Goal: Information Seeking & Learning: Learn about a topic

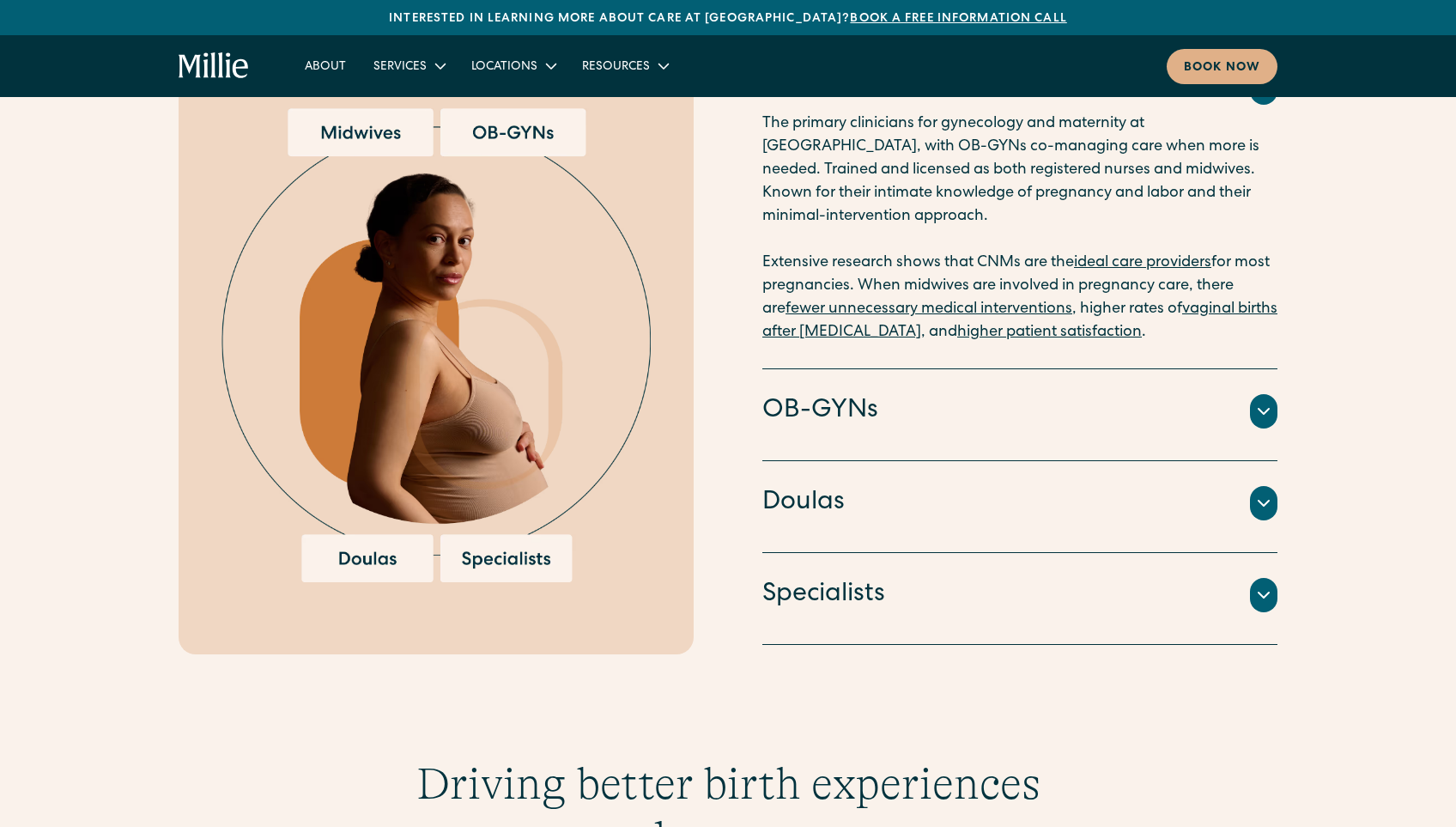
scroll to position [1976, 0]
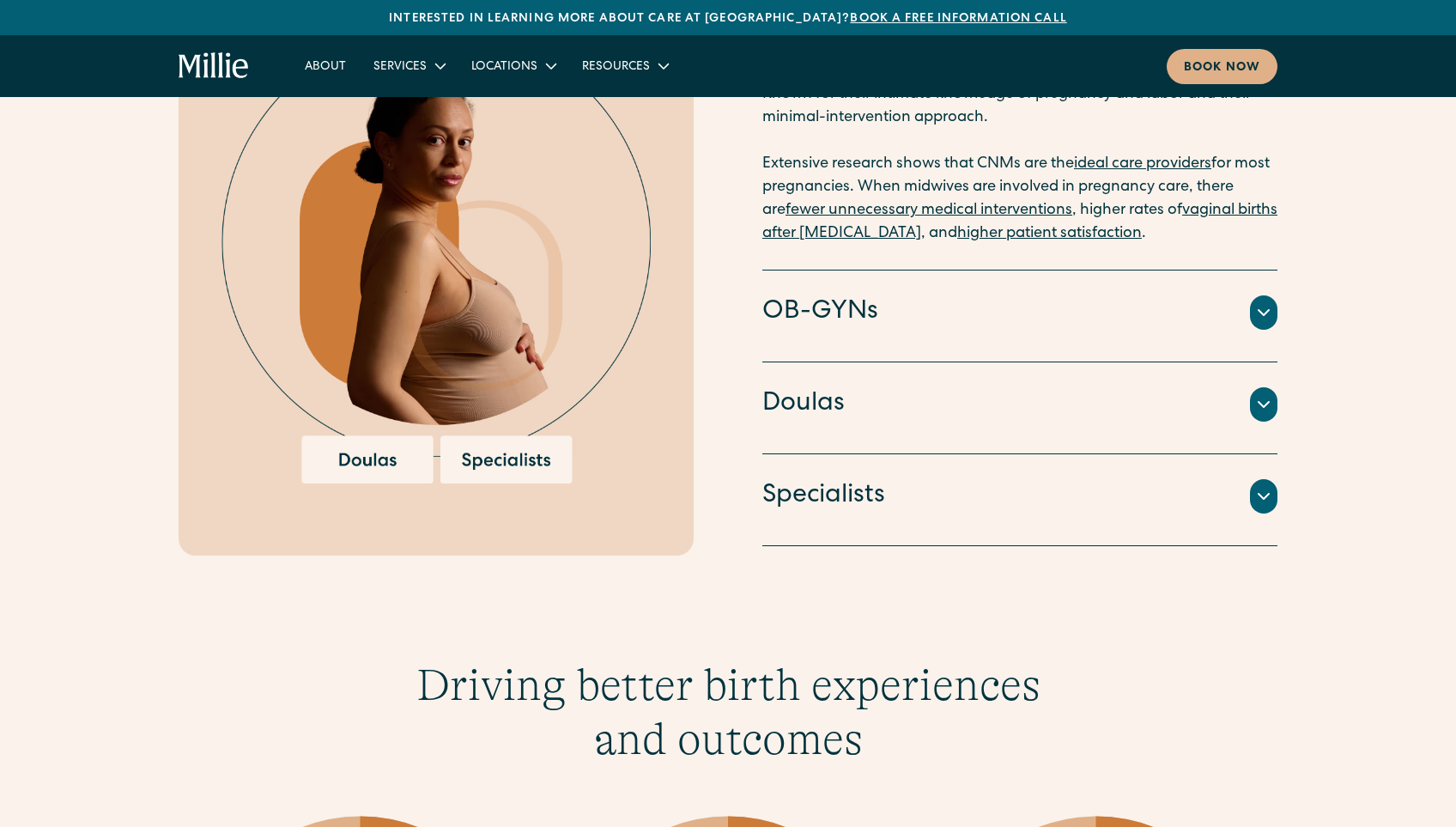
click at [1024, 295] on div "OB-GYNs" at bounding box center [1020, 313] width 515 height 36
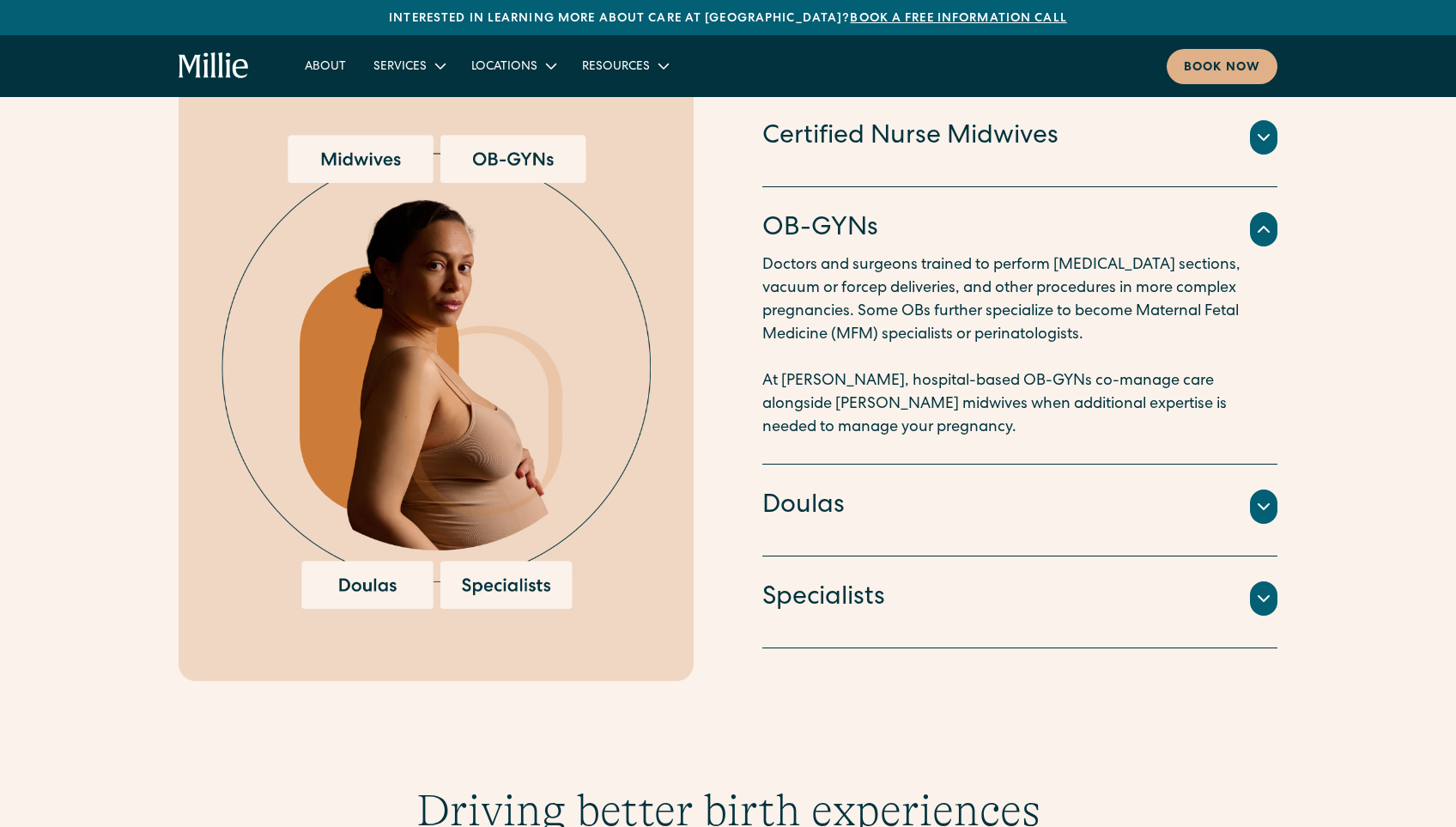
scroll to position [1890, 0]
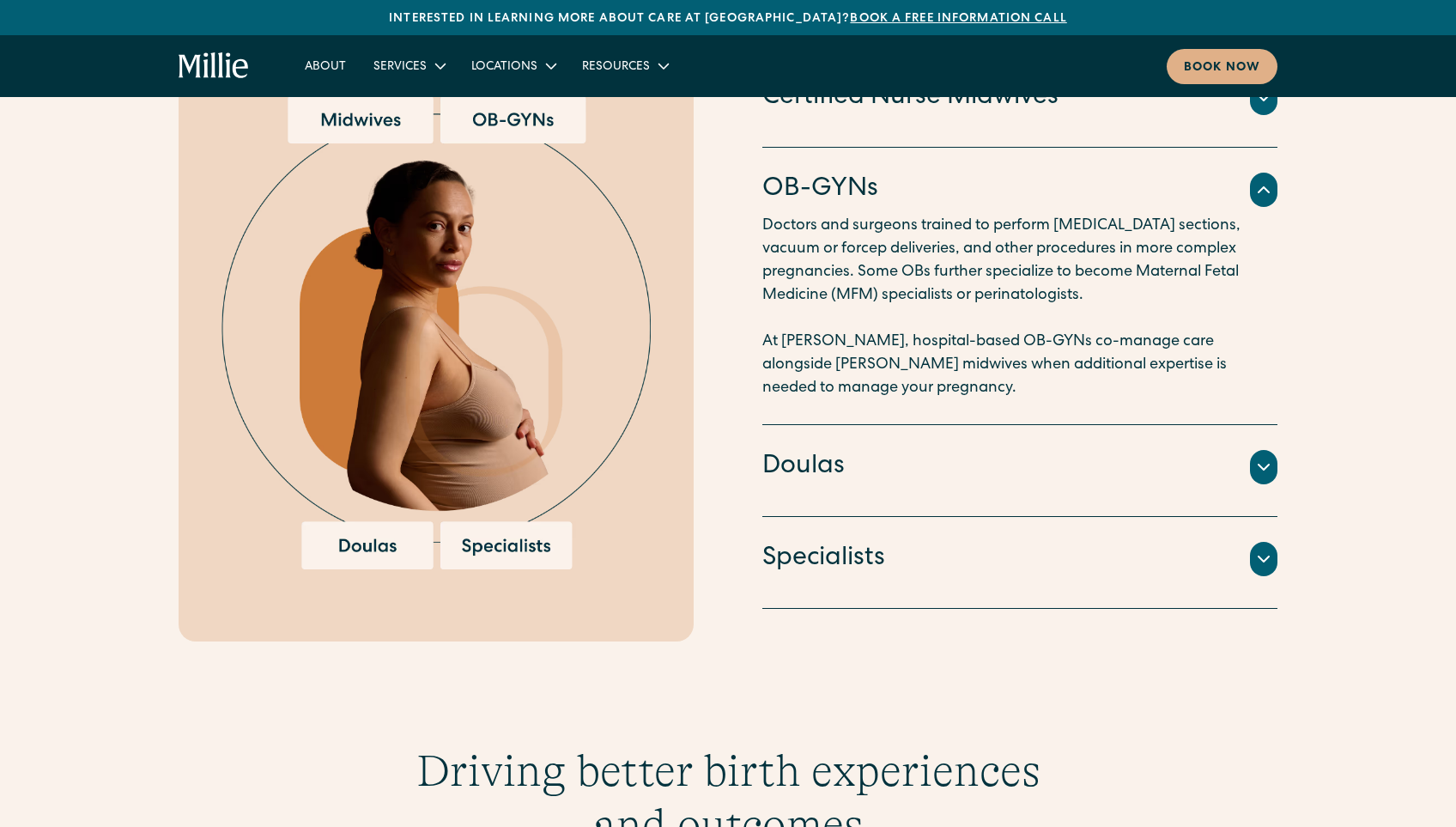
click at [1027, 449] on div "Doulas" at bounding box center [1020, 467] width 515 height 36
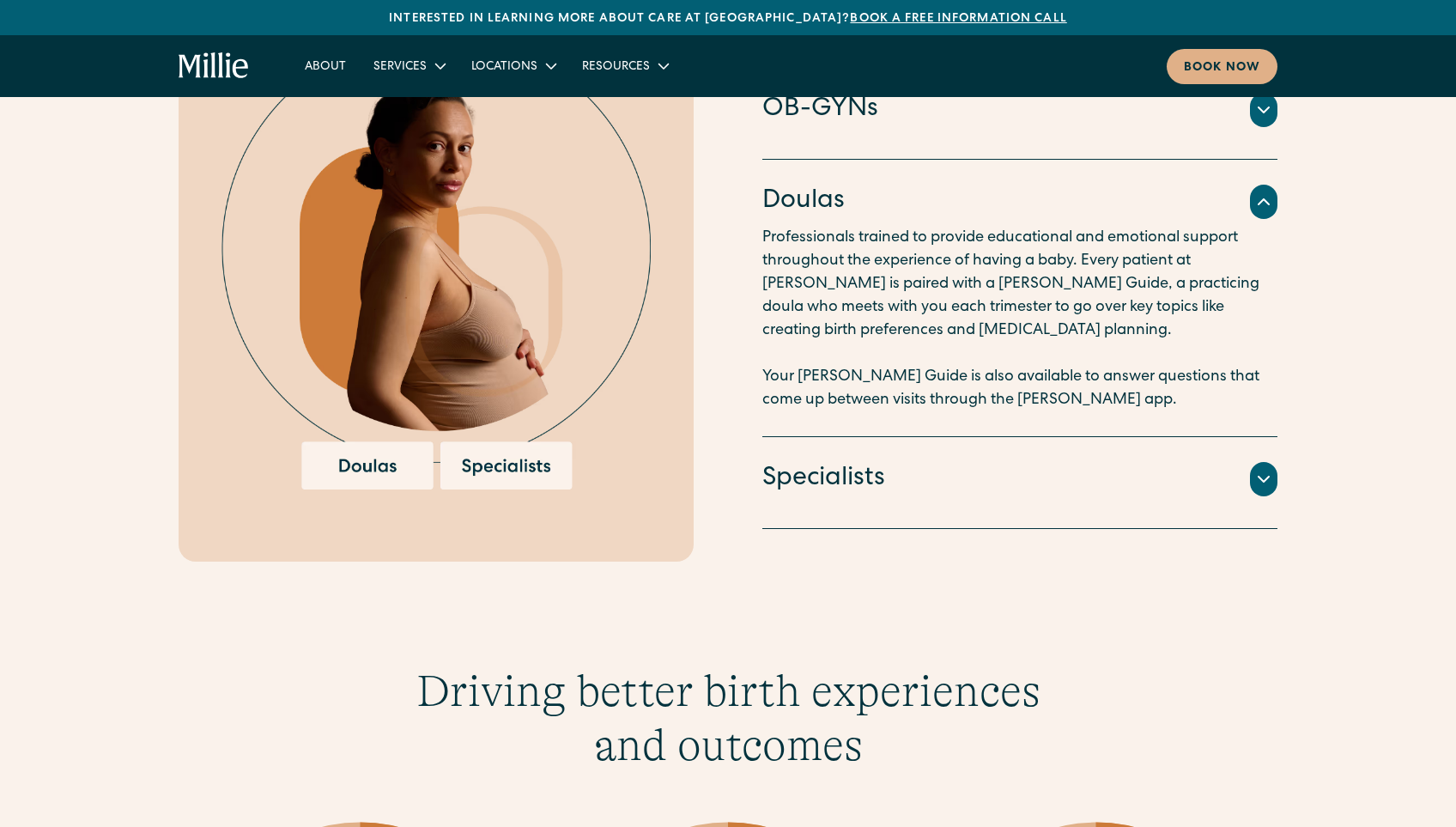
scroll to position [2062, 0]
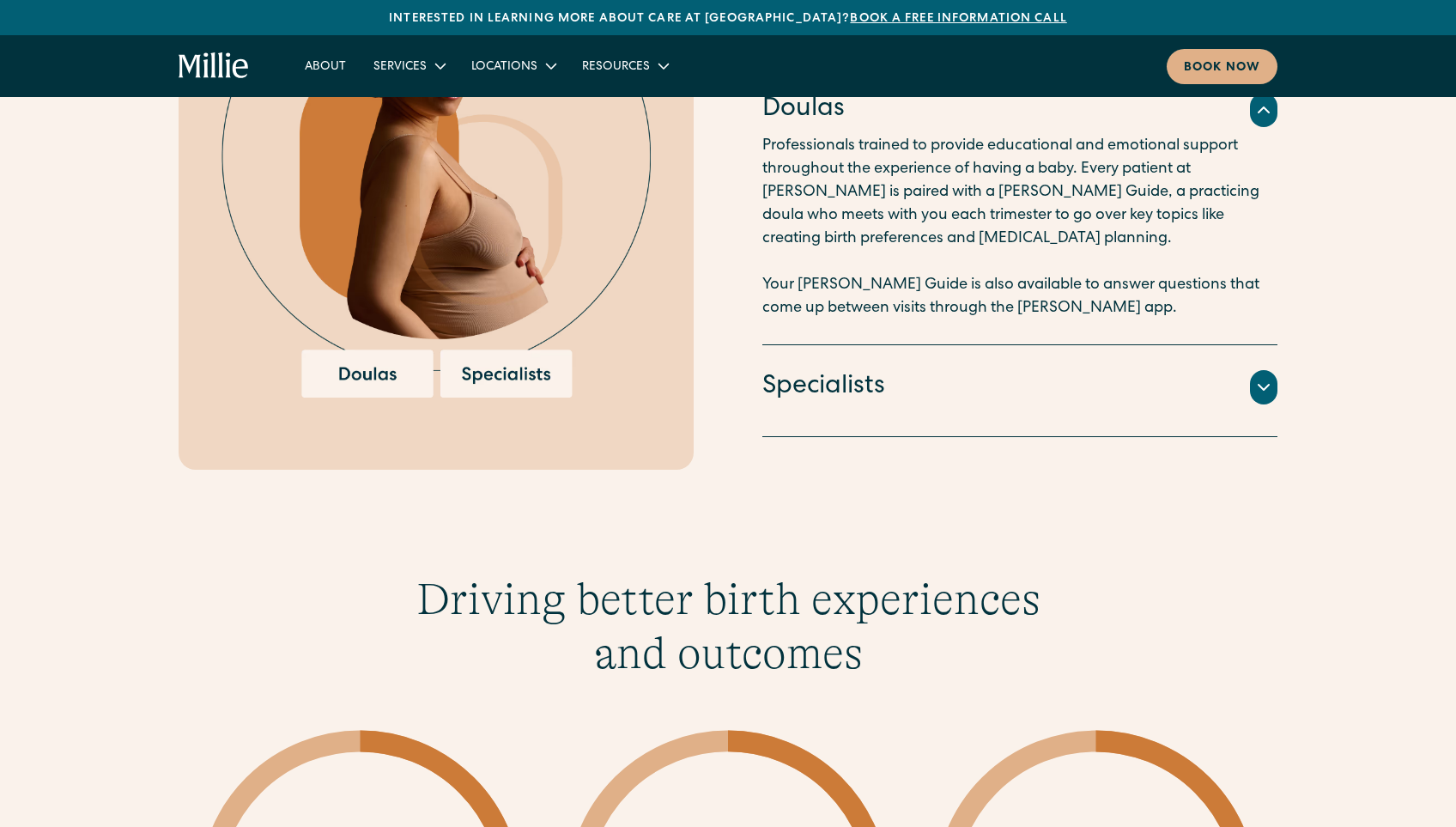
click at [1026, 412] on div "Specialists An integrated team of lactation consultants, nutritionists, therapi…" at bounding box center [1020, 391] width 515 height 92
click at [1026, 401] on div "Specialists An integrated team of lactation consultants, nutritionists, therapi…" at bounding box center [1020, 391] width 515 height 92
click at [1031, 380] on div "Specialists" at bounding box center [1020, 387] width 515 height 36
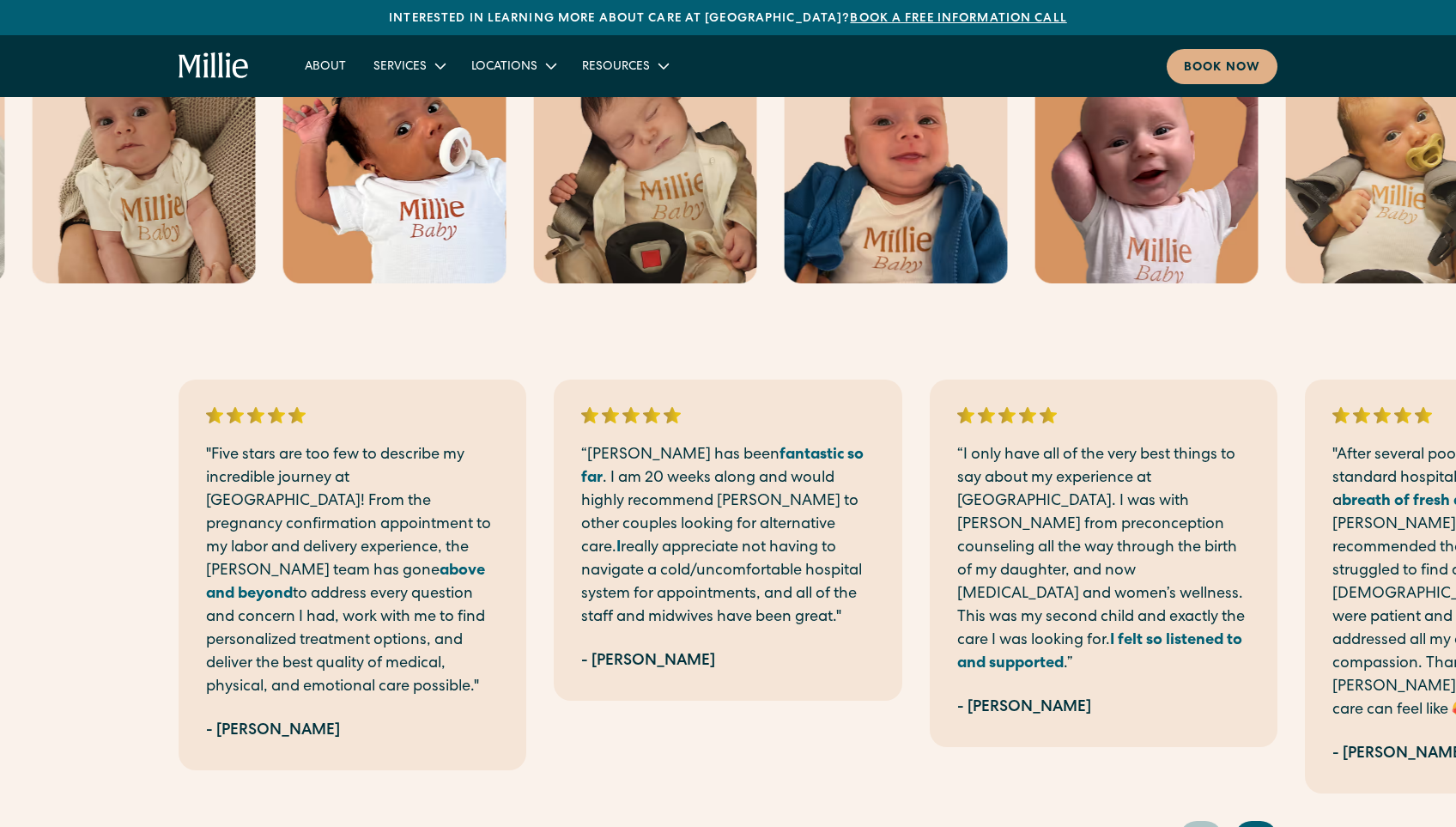
scroll to position [3178, 0]
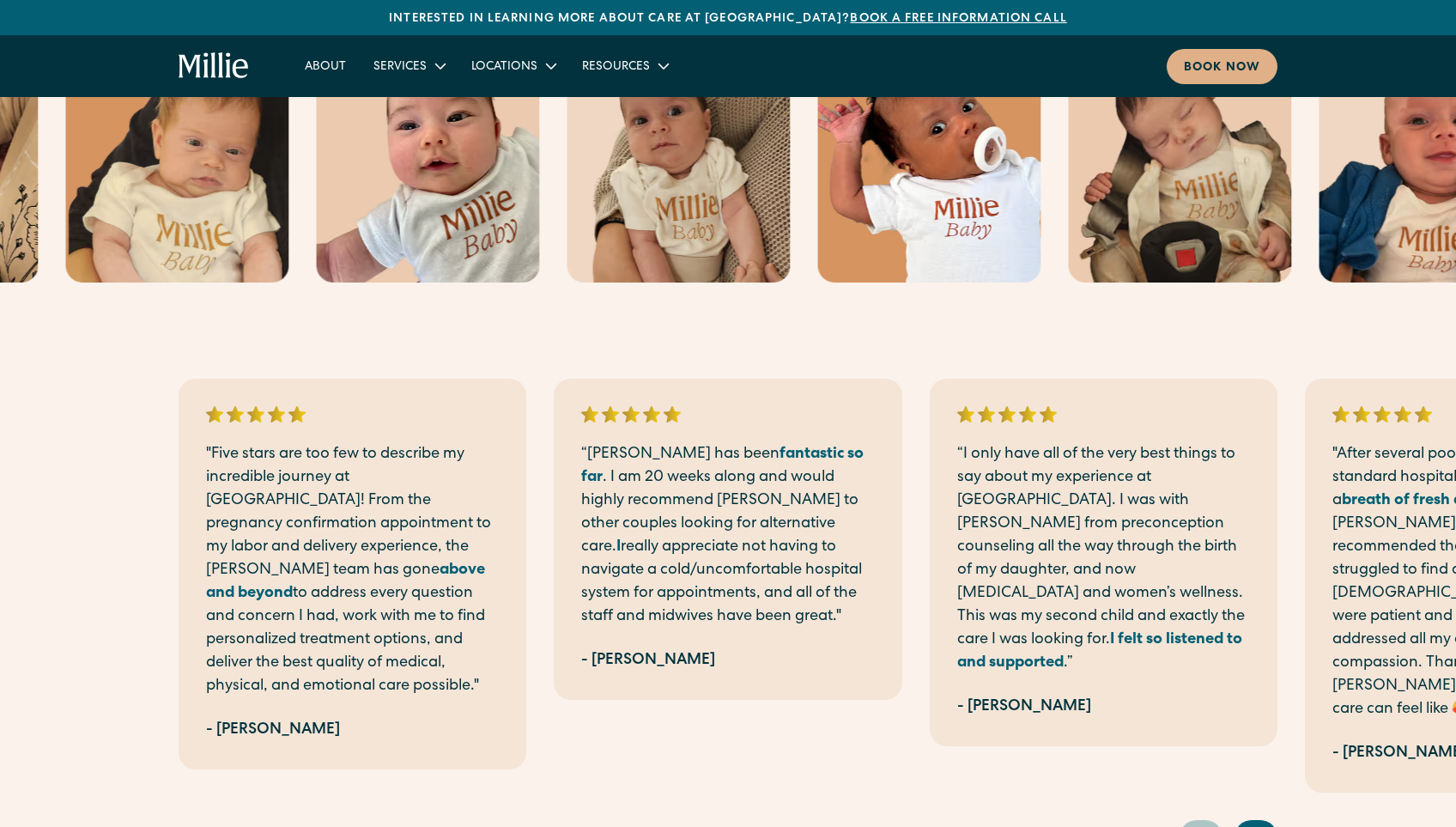
click at [1261, 823] on icon "Next slide" at bounding box center [1258, 836] width 26 height 27
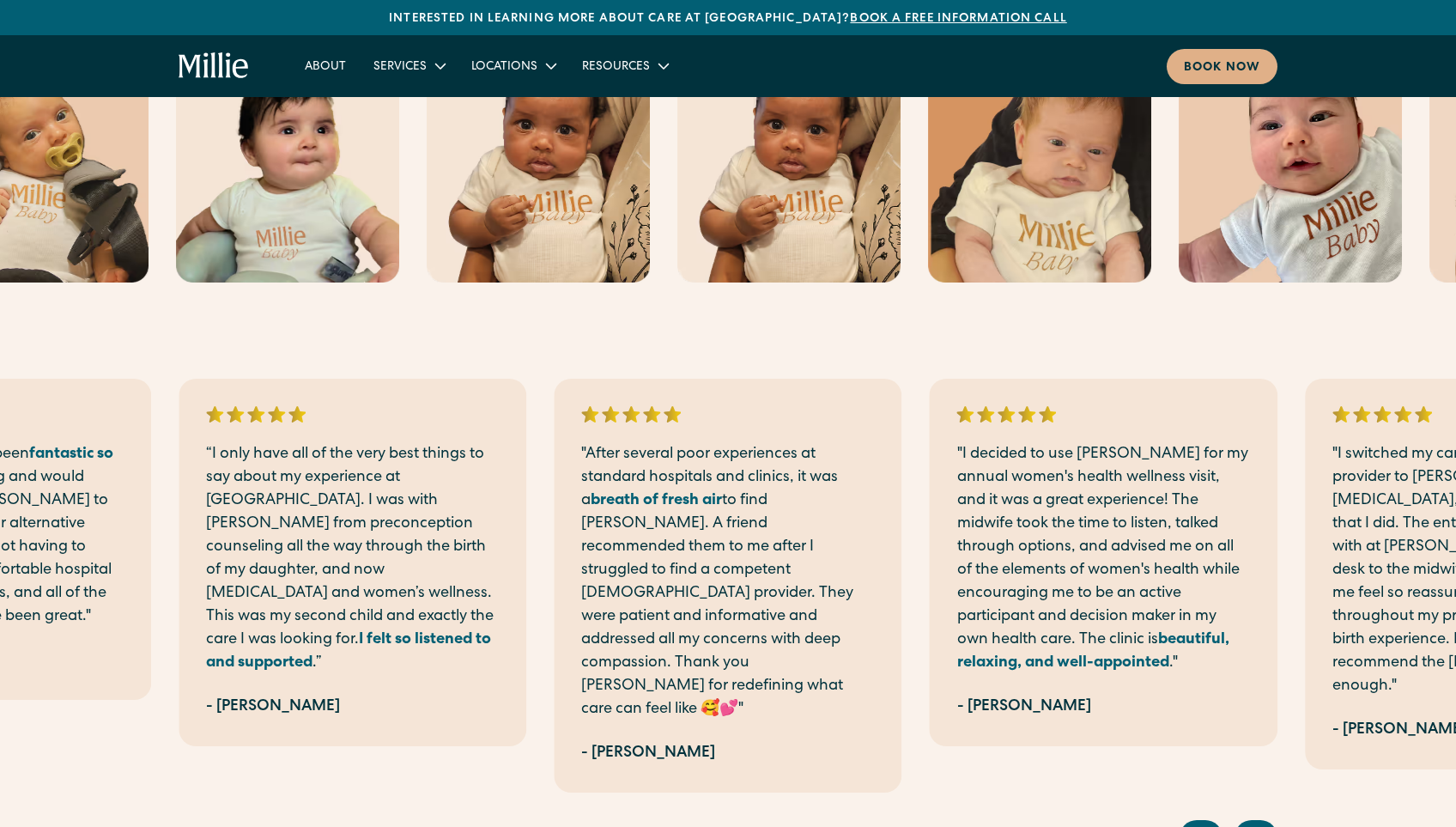
click at [1242, 821] on div "Next slide" at bounding box center [1257, 838] width 43 height 34
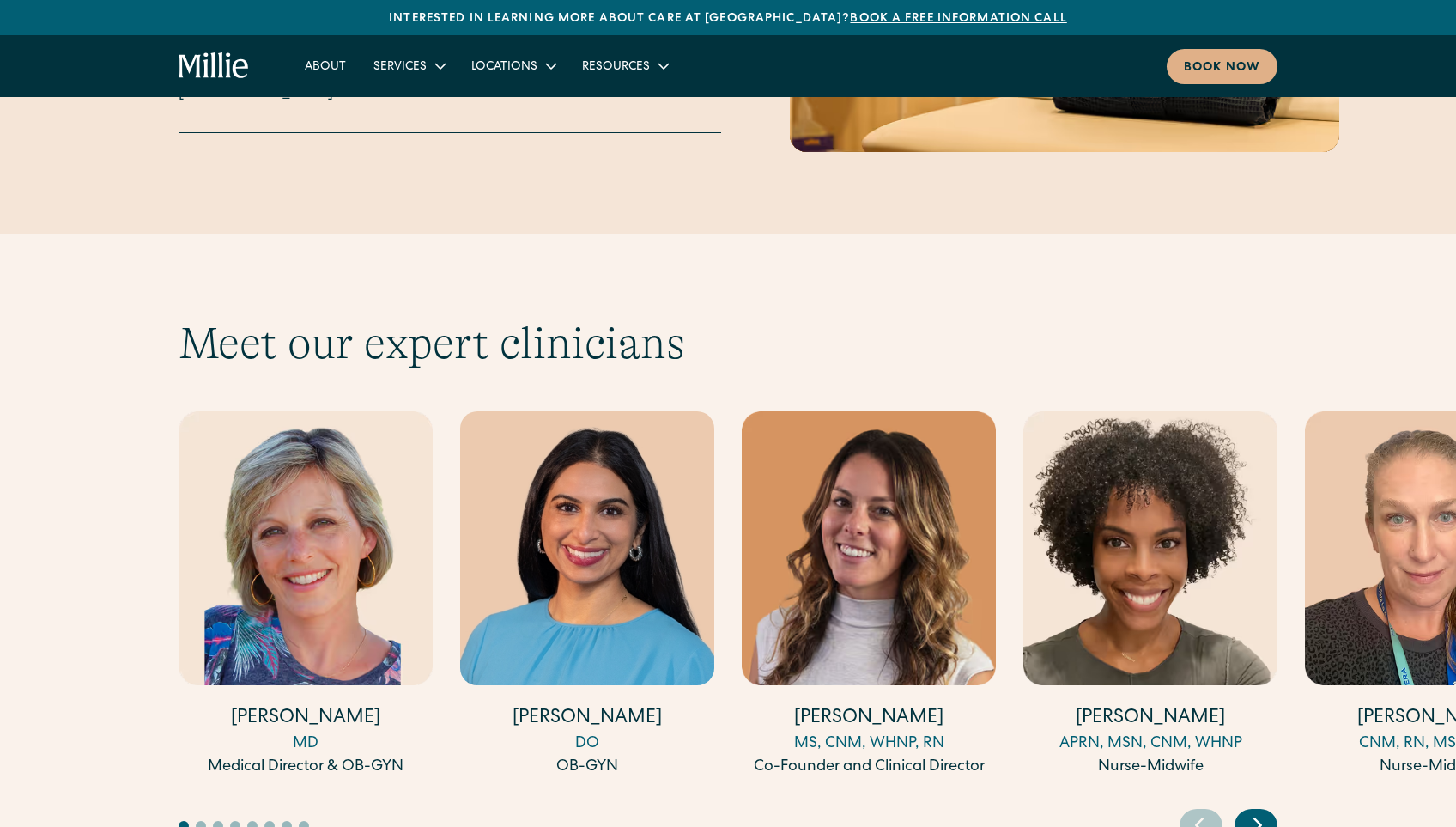
scroll to position [4553, 0]
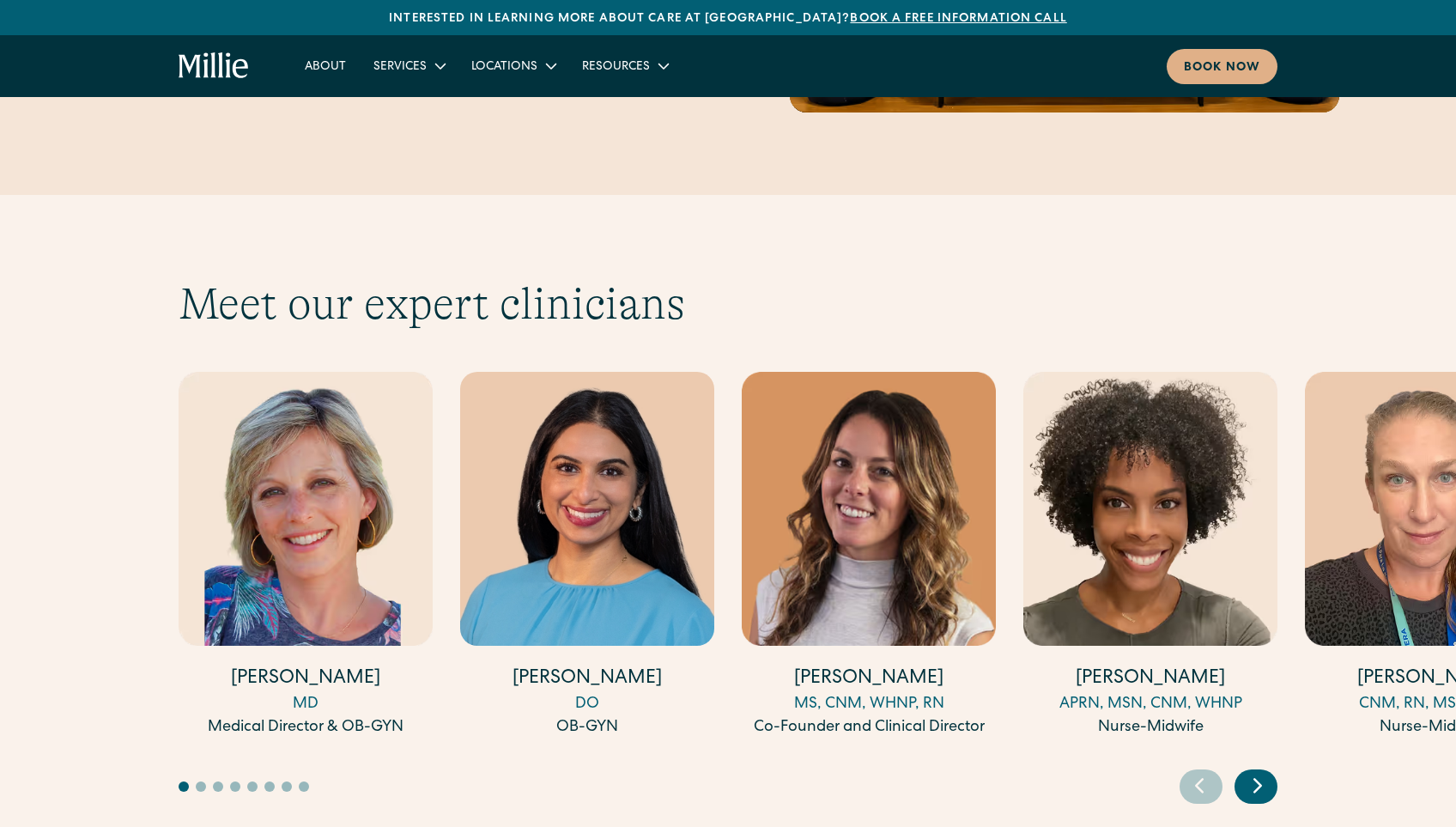
click at [1265, 772] on icon "Next slide" at bounding box center [1258, 786] width 26 height 27
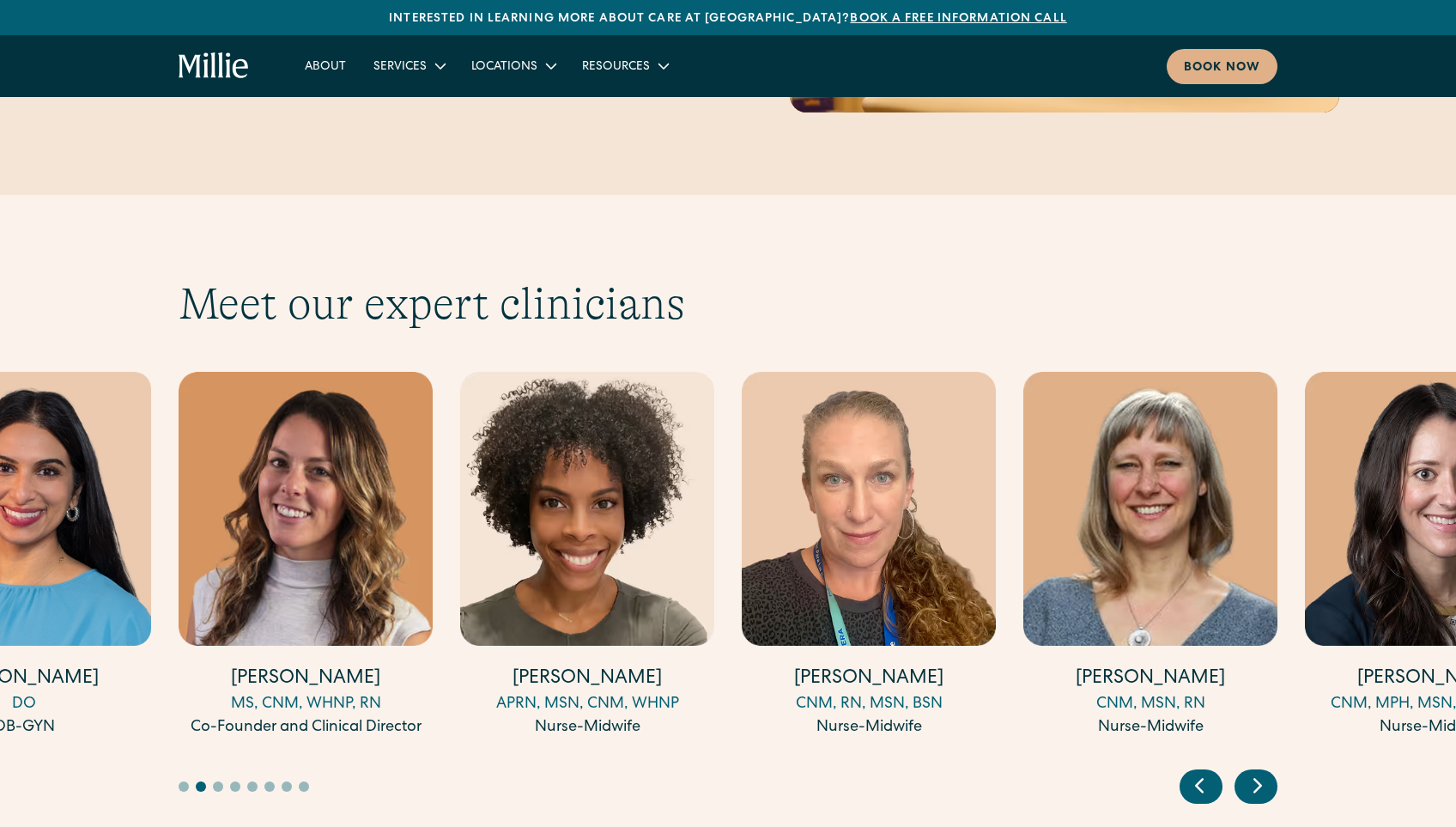
click at [1263, 772] on icon "Next slide" at bounding box center [1258, 786] width 26 height 27
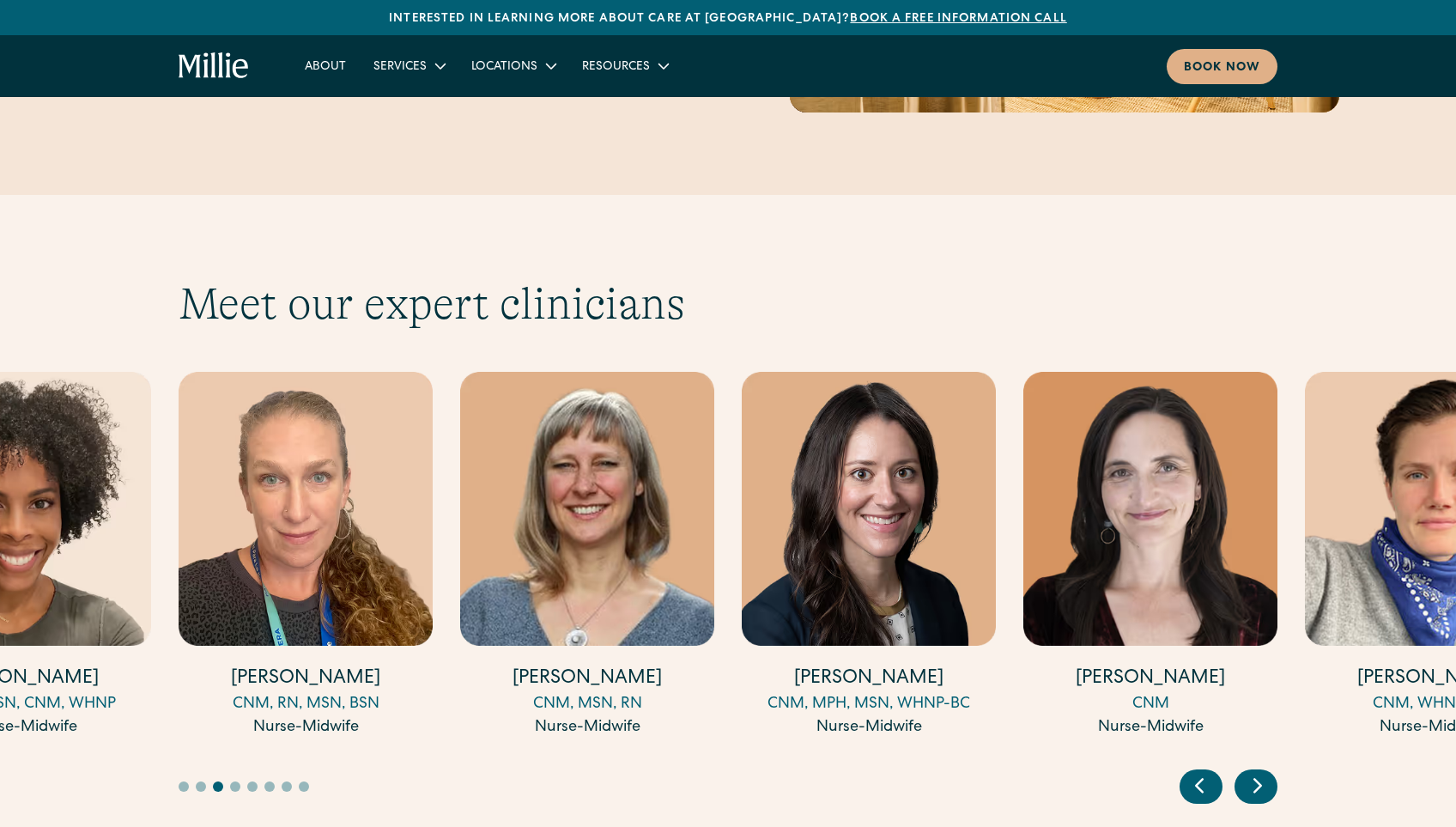
click at [1263, 772] on icon "Next slide" at bounding box center [1258, 786] width 26 height 27
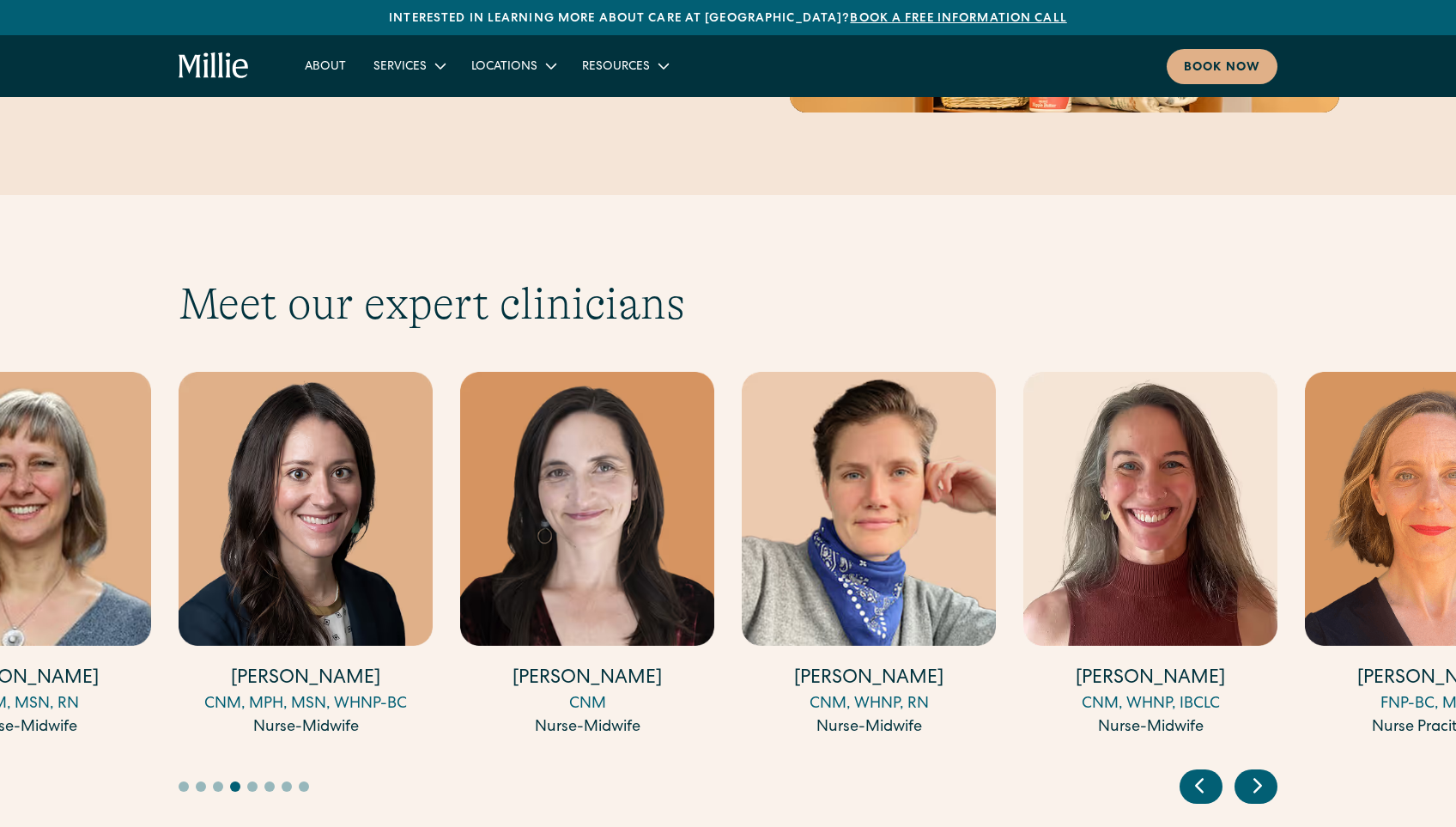
click at [1263, 772] on icon "Next slide" at bounding box center [1258, 786] width 26 height 27
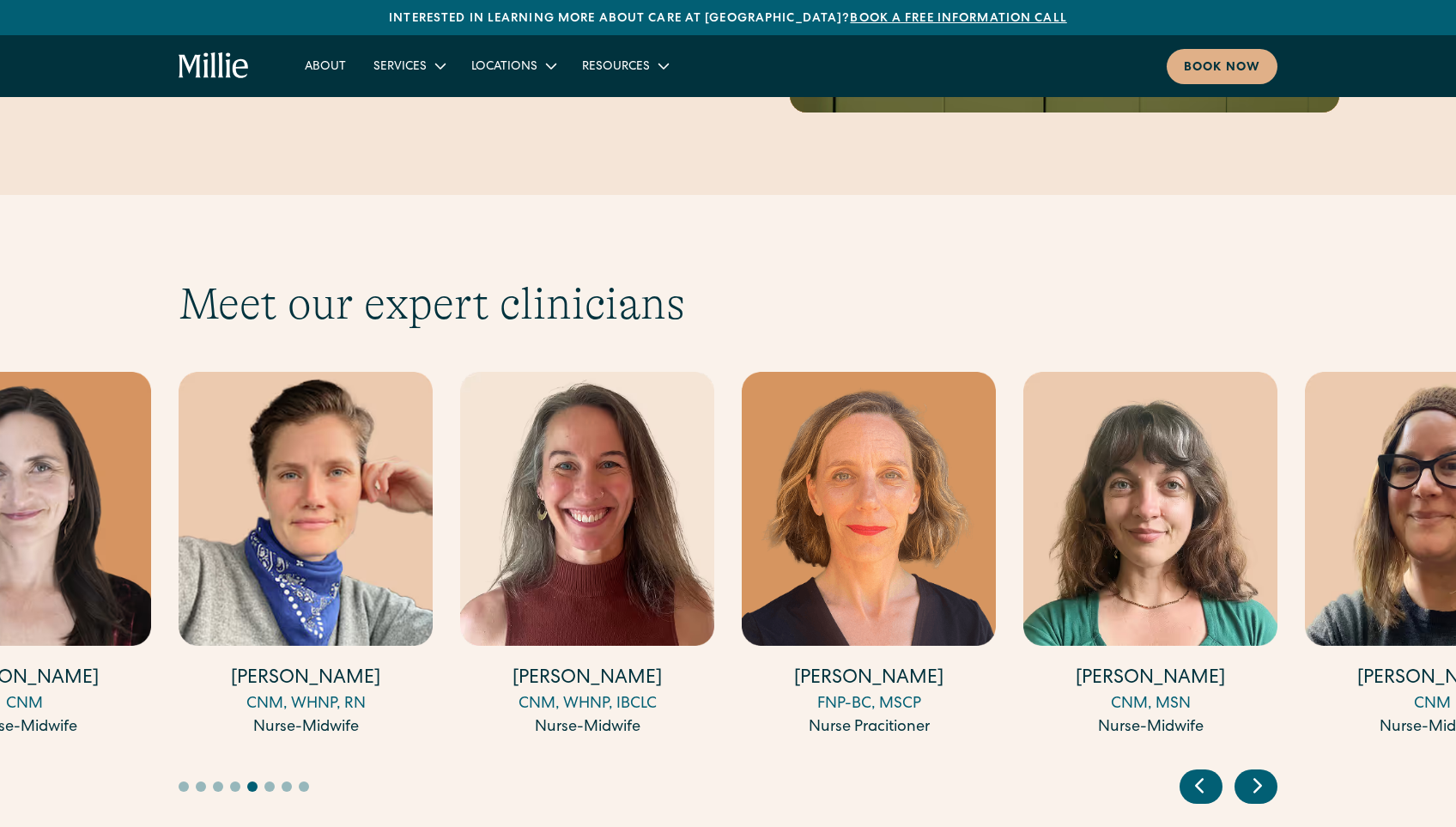
click at [1263, 772] on icon "Next slide" at bounding box center [1258, 786] width 26 height 27
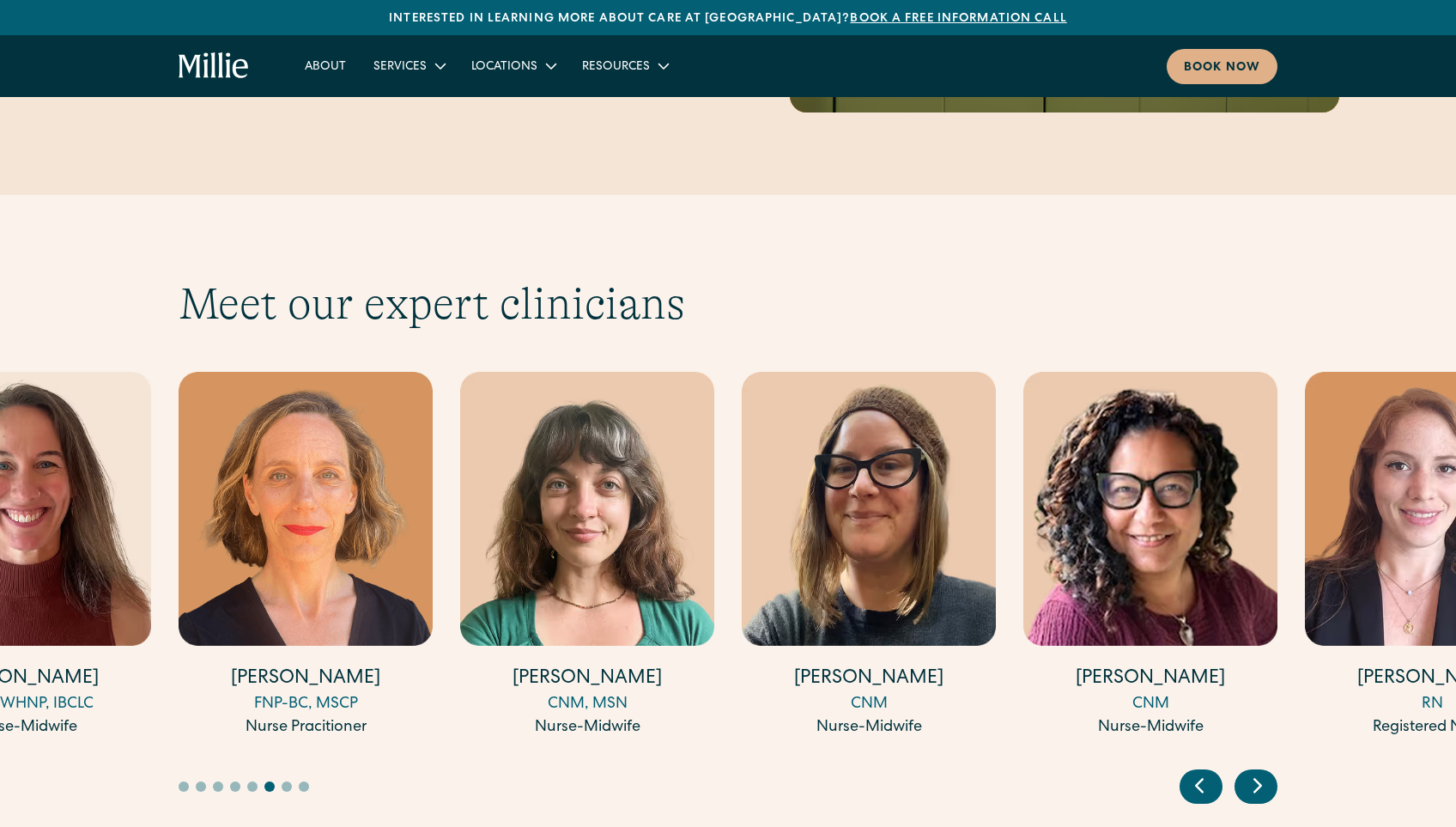
click at [1200, 772] on icon "Previous slide" at bounding box center [1199, 786] width 26 height 27
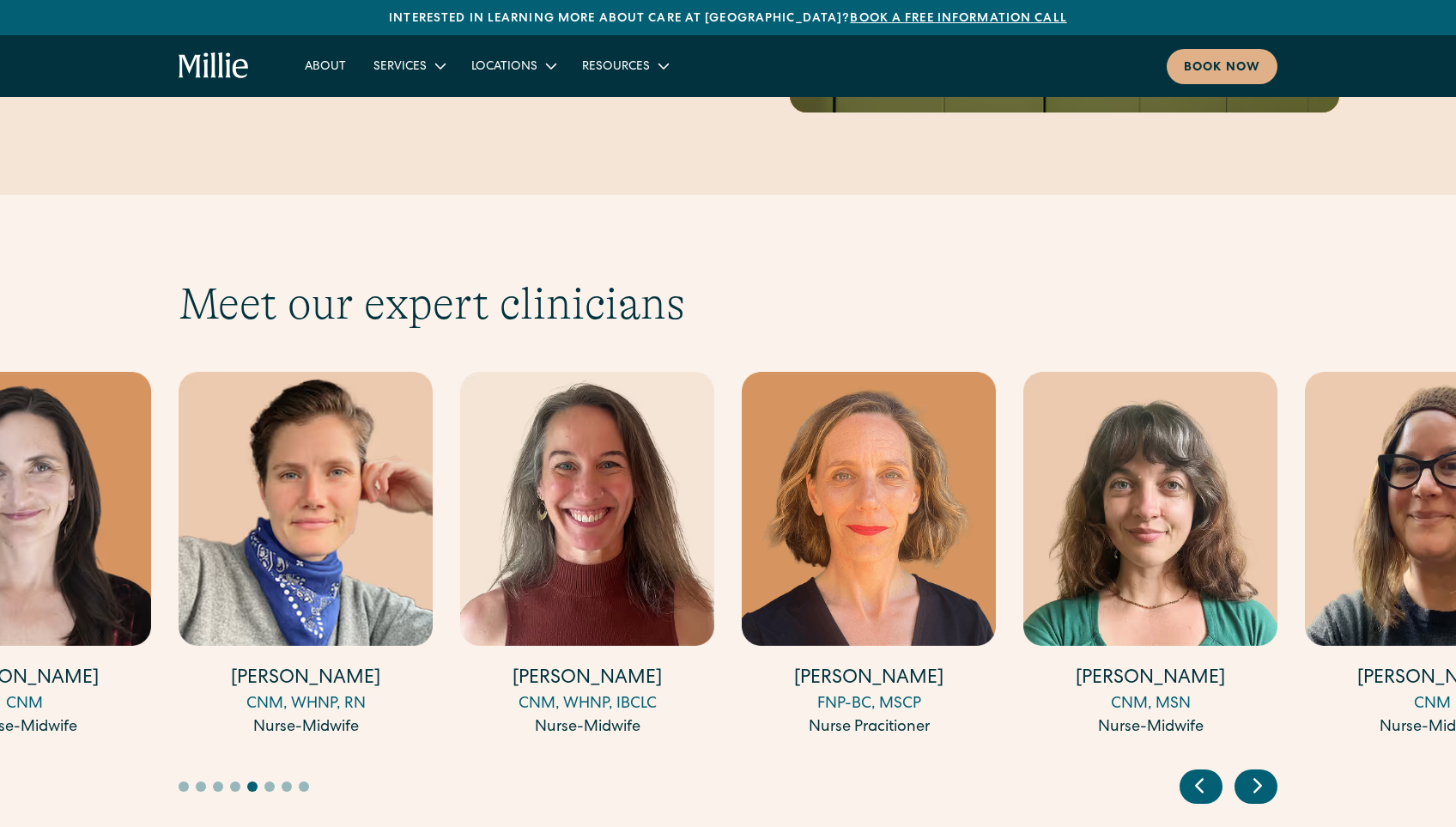
click at [1200, 772] on icon "Previous slide" at bounding box center [1199, 786] width 26 height 27
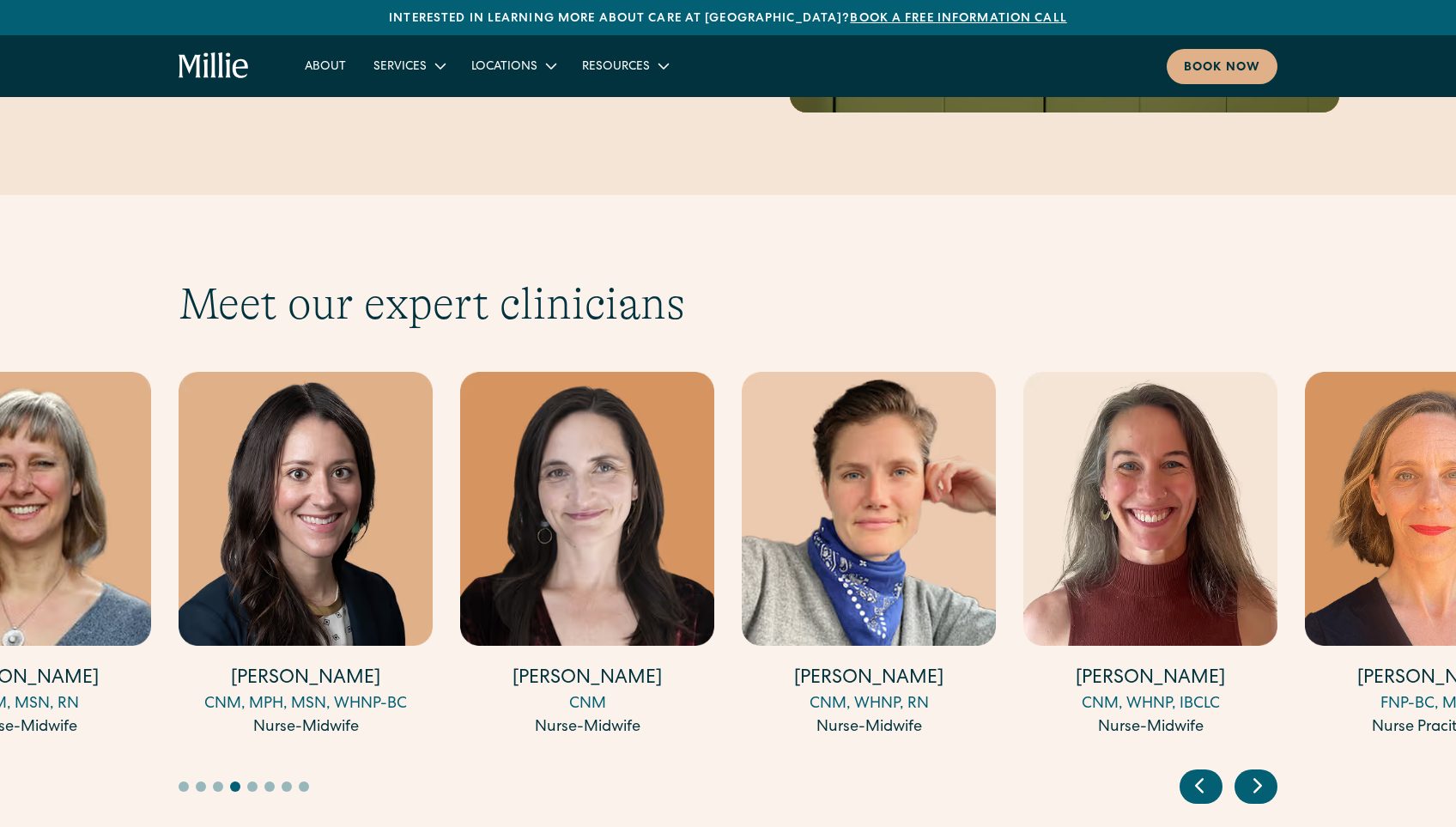
click at [1200, 772] on icon "Previous slide" at bounding box center [1199, 786] width 26 height 27
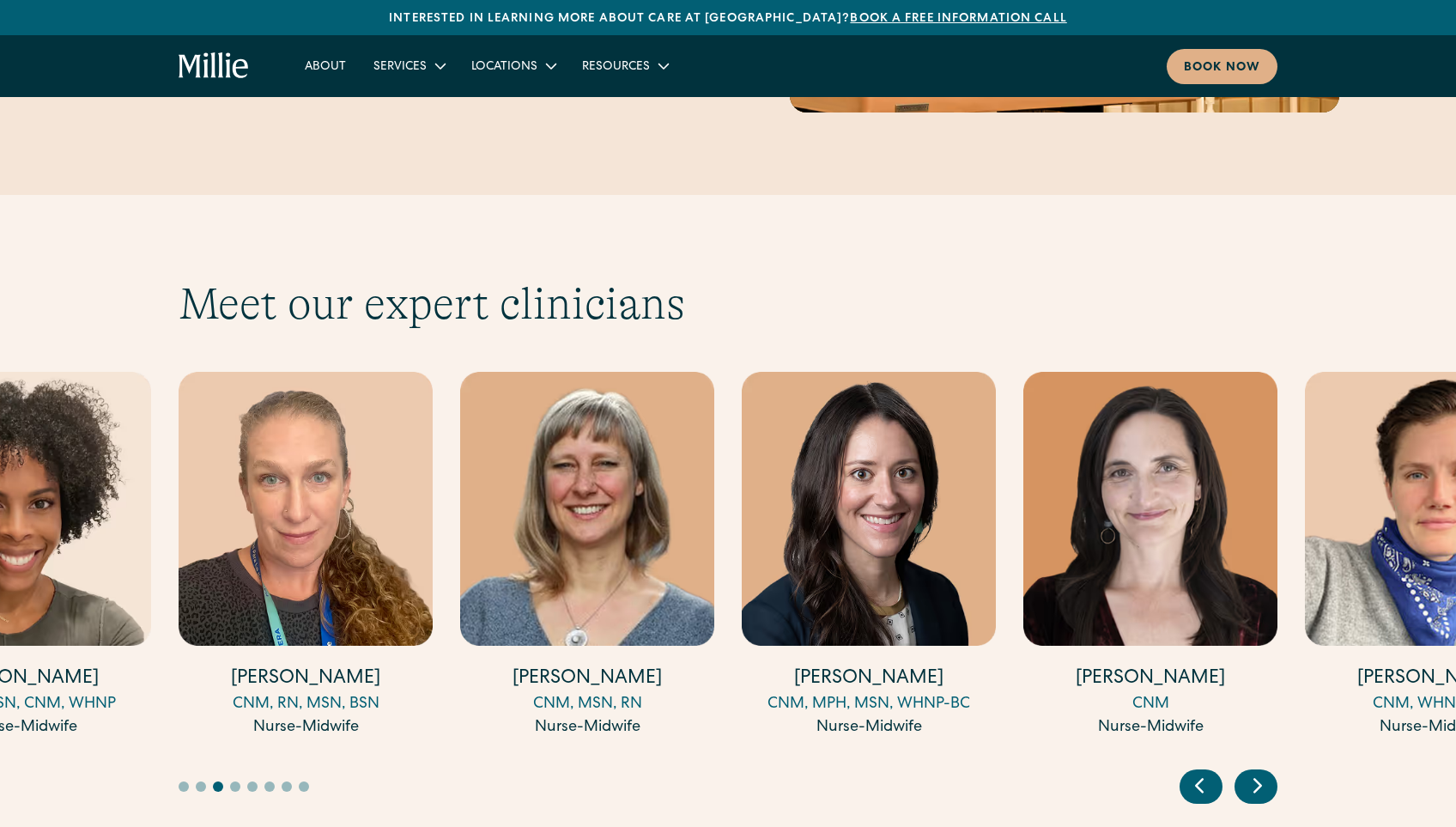
click at [1200, 772] on icon "Previous slide" at bounding box center [1199, 786] width 26 height 27
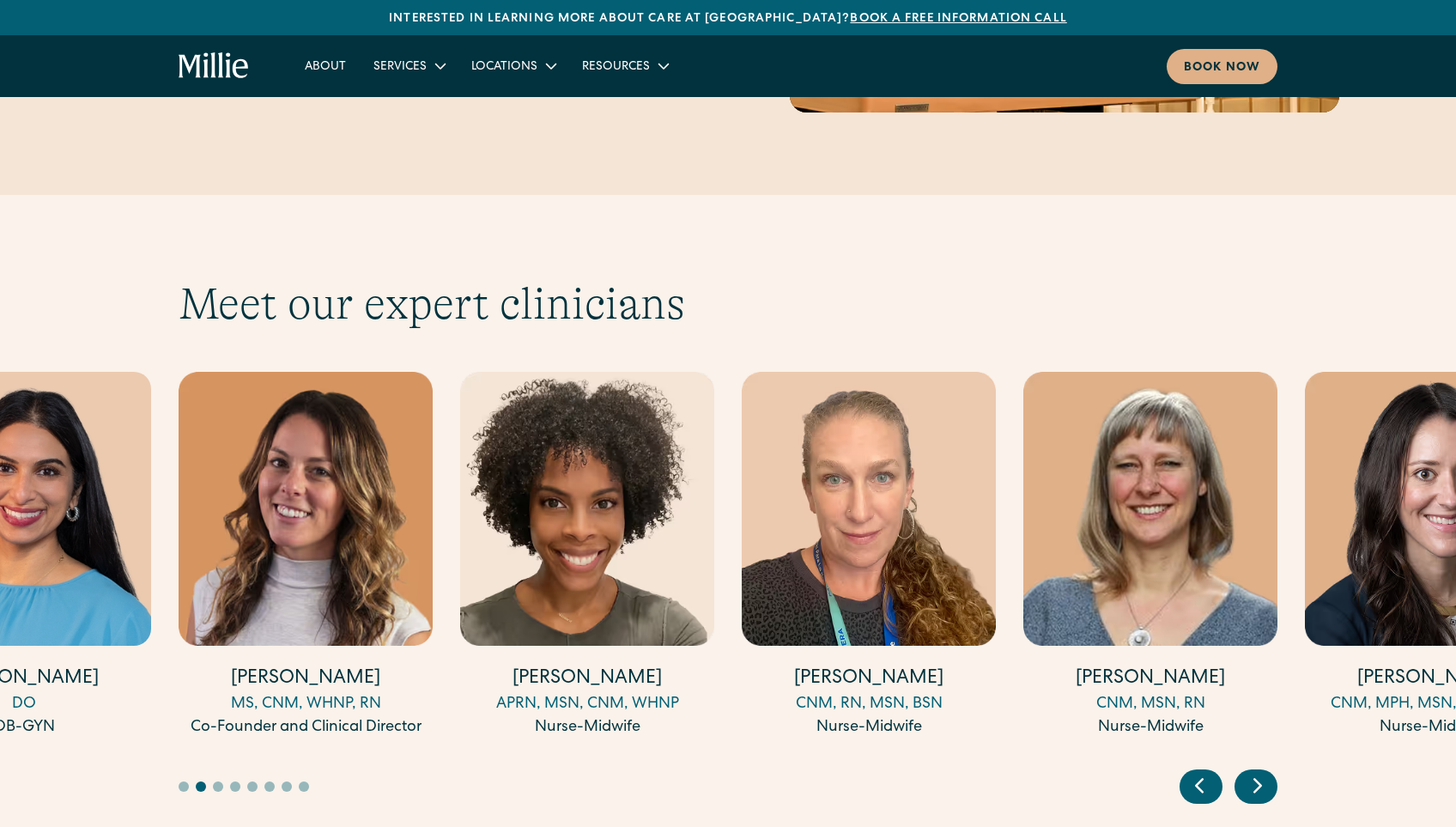
click at [1200, 772] on icon "Previous slide" at bounding box center [1199, 786] width 26 height 27
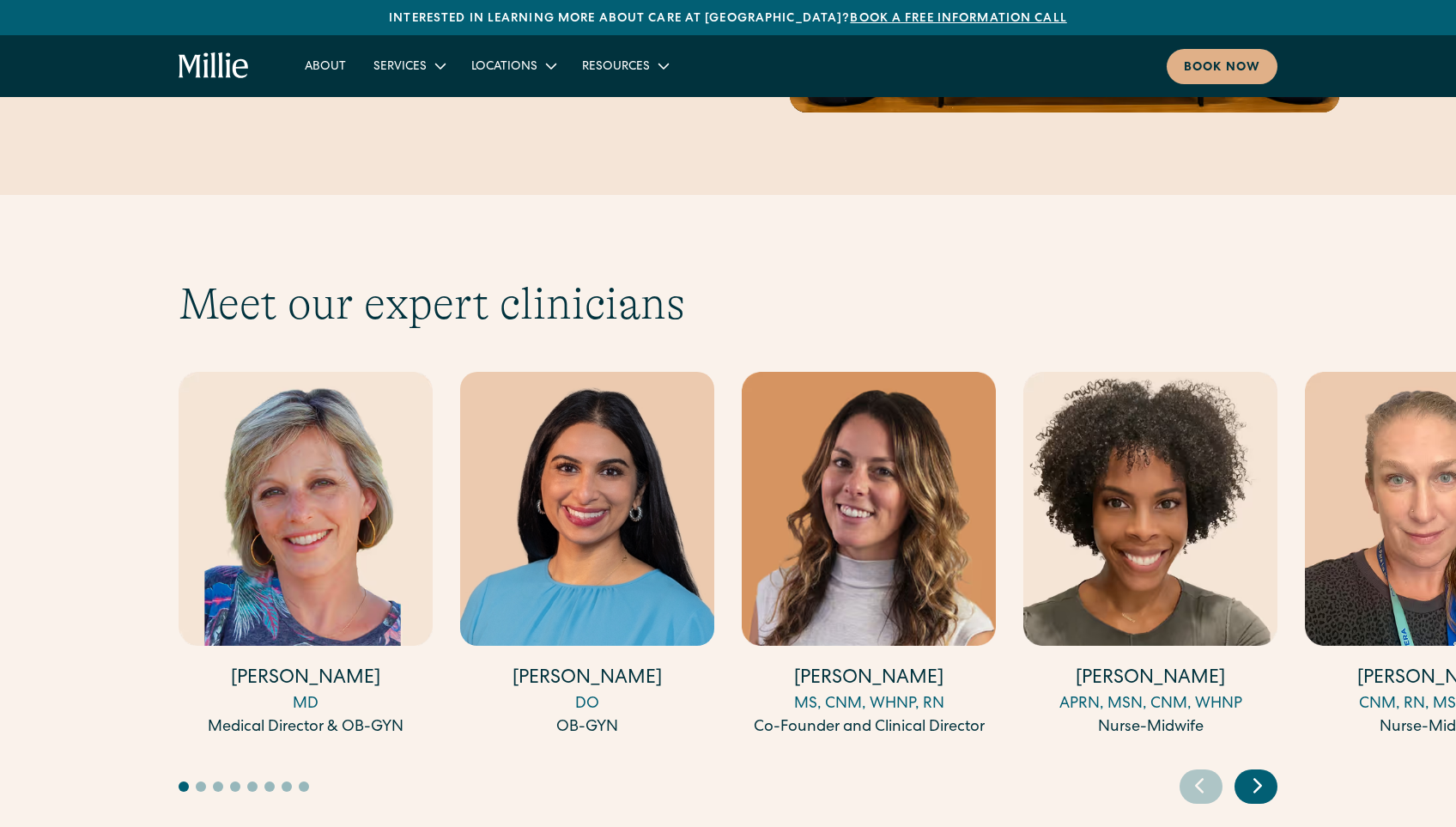
click at [1252, 772] on icon "Next slide" at bounding box center [1258, 786] width 26 height 27
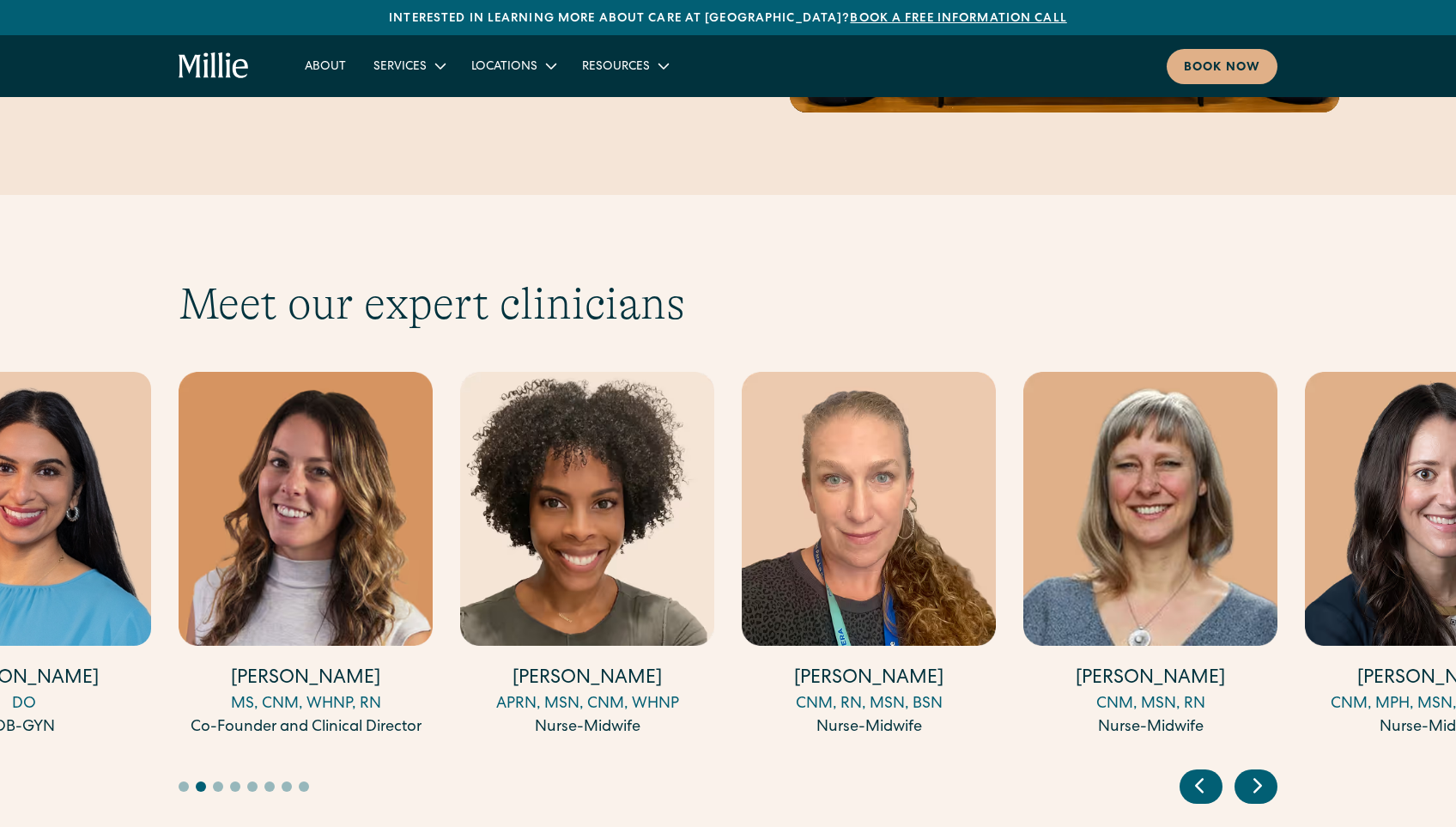
click at [1251, 772] on icon "Next slide" at bounding box center [1258, 786] width 26 height 27
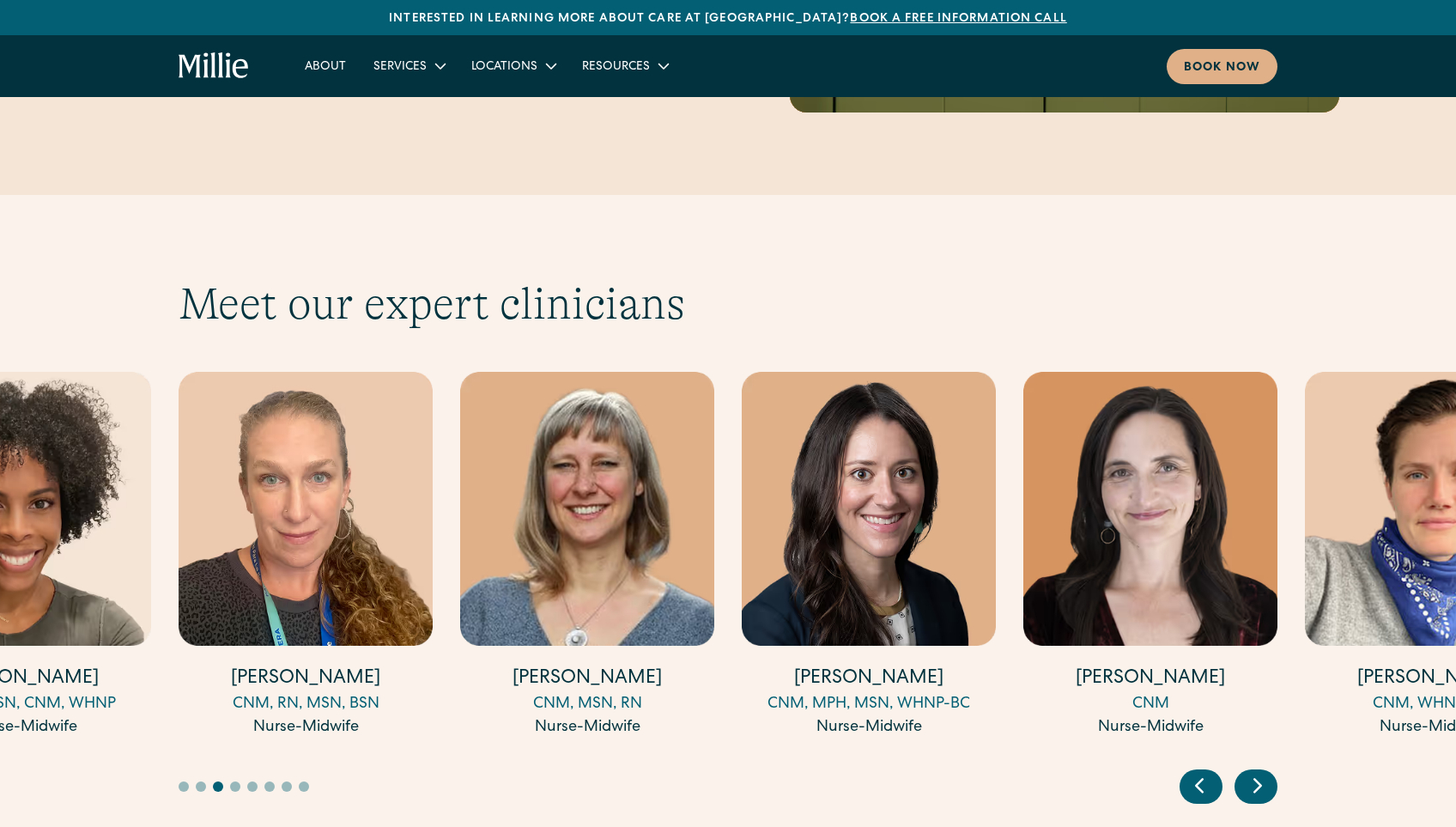
click at [1247, 772] on icon "Next slide" at bounding box center [1258, 786] width 26 height 27
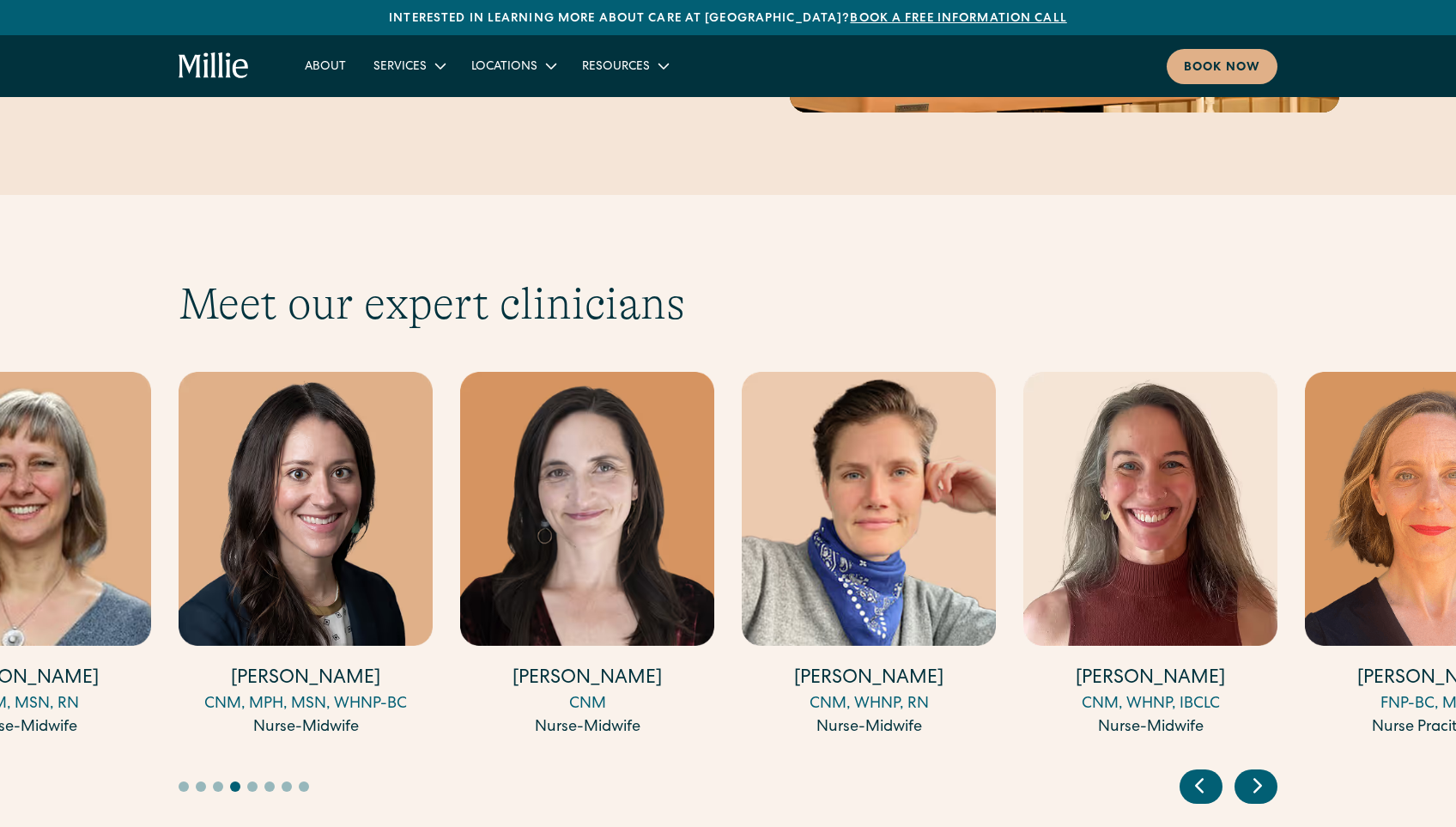
click at [1250, 772] on icon "Next slide" at bounding box center [1258, 786] width 26 height 27
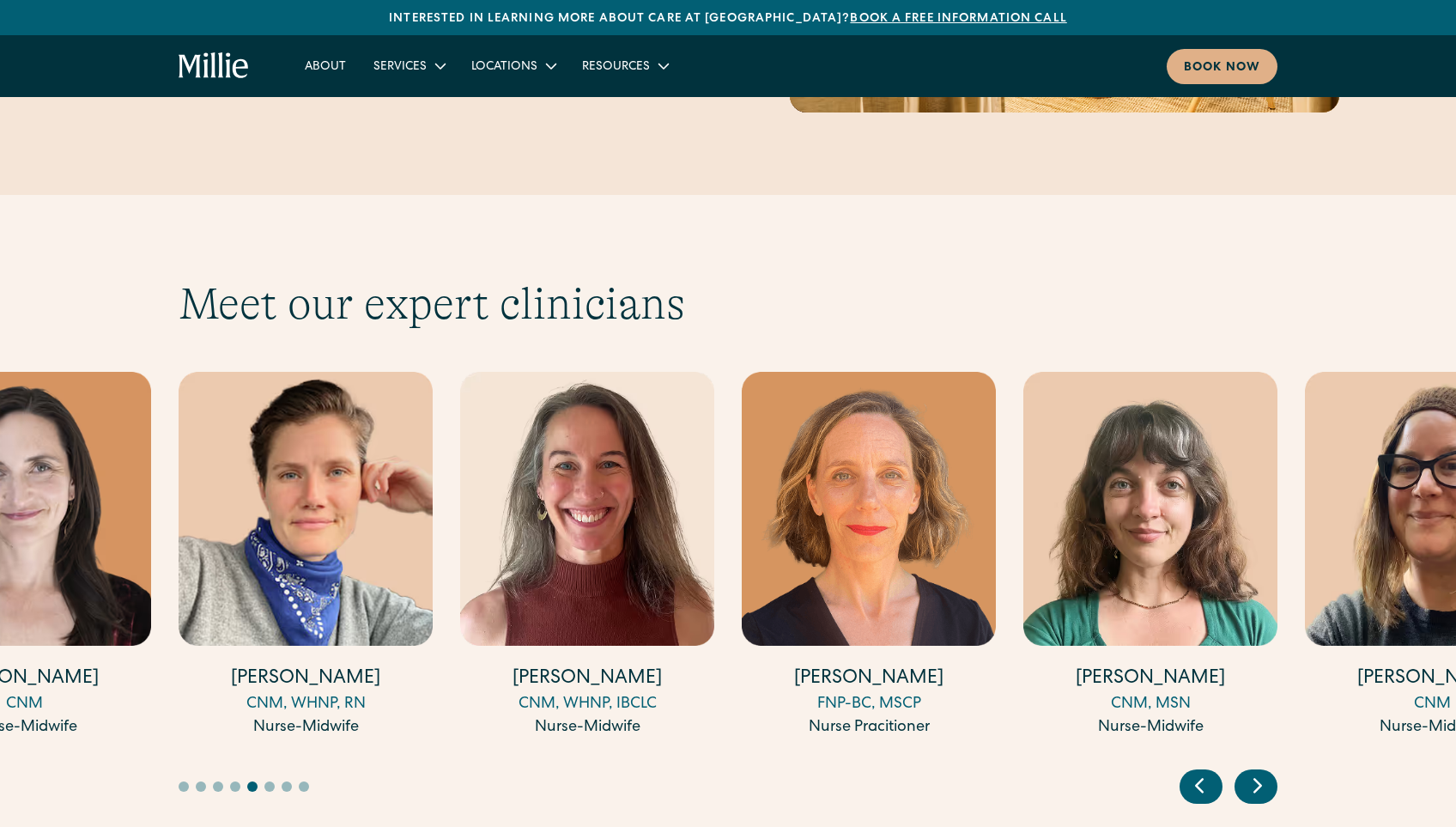
click at [1258, 772] on icon "Next slide" at bounding box center [1258, 786] width 26 height 27
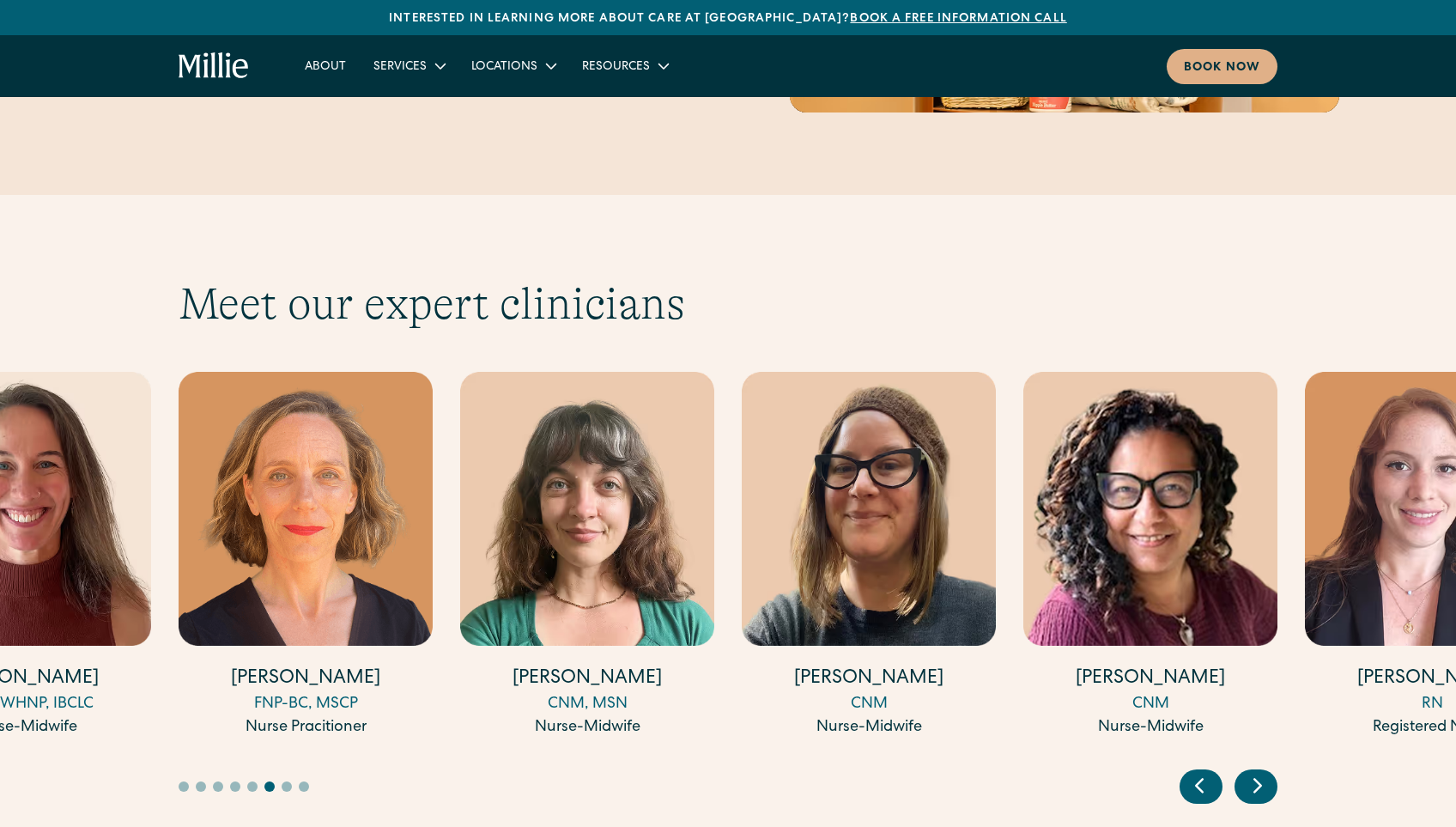
click at [1258, 772] on icon "Next slide" at bounding box center [1258, 786] width 26 height 27
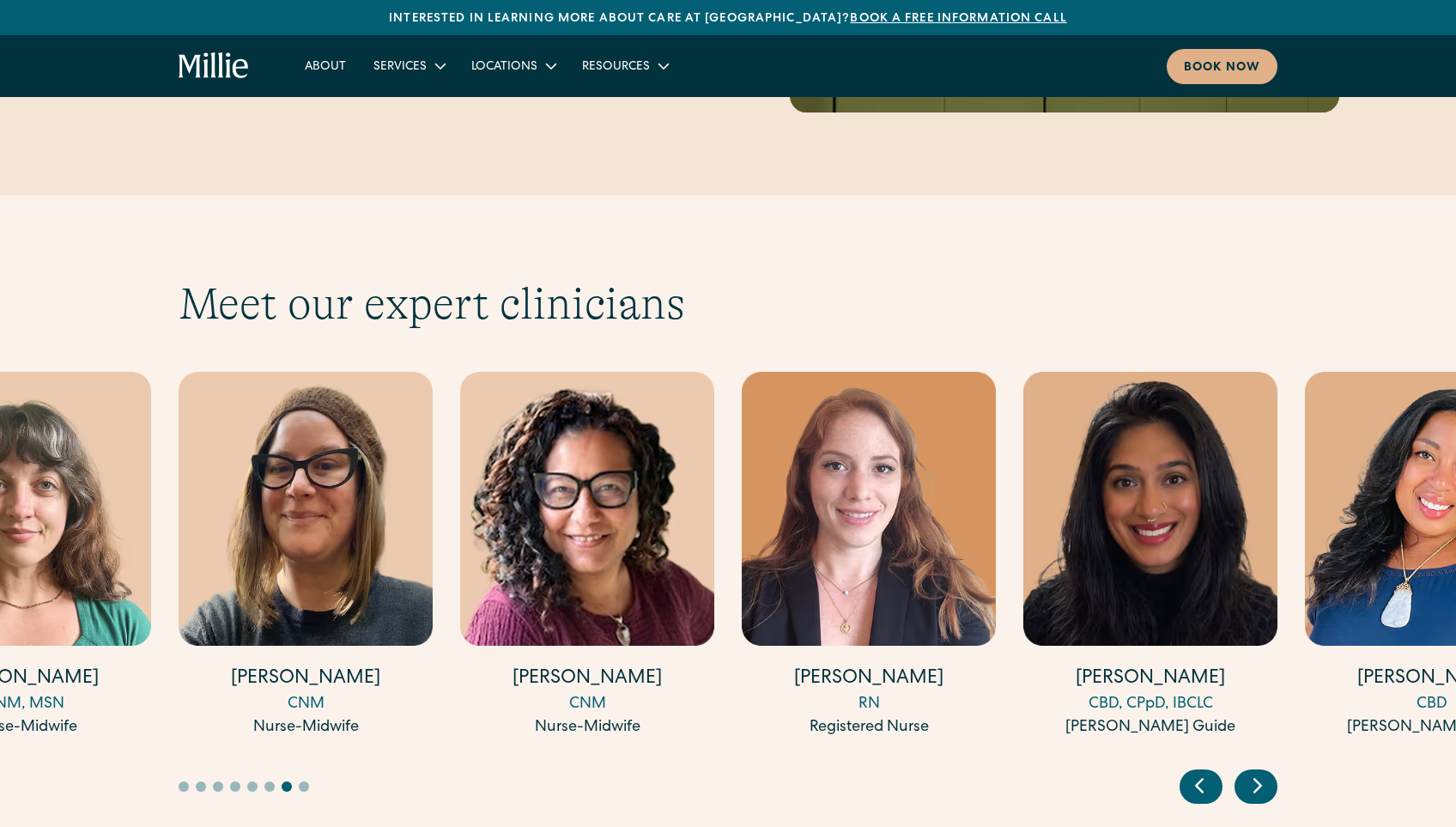
click at [1265, 772] on icon "Next slide" at bounding box center [1258, 786] width 26 height 27
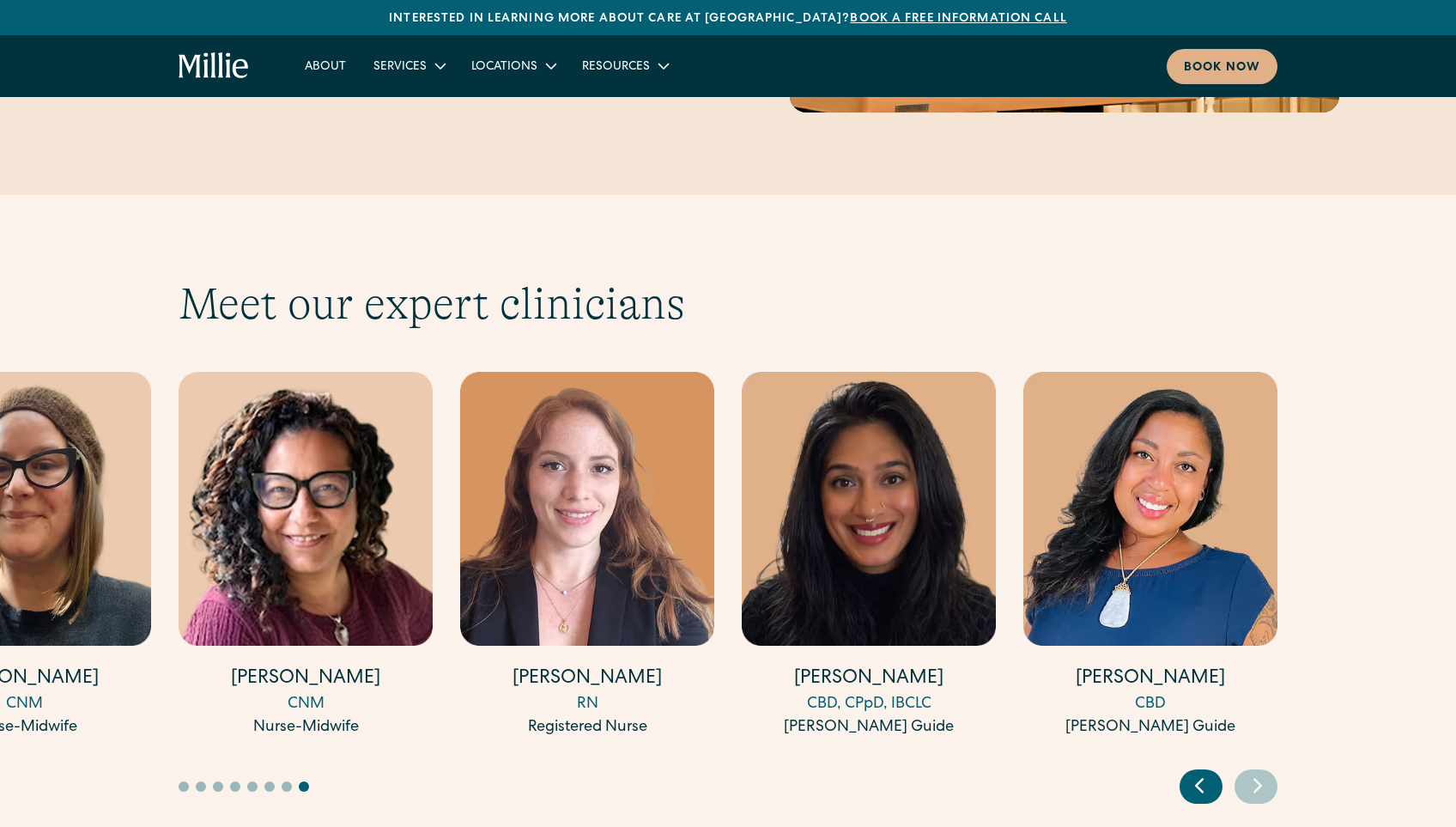
click at [1197, 772] on icon "Previous slide" at bounding box center [1199, 786] width 26 height 27
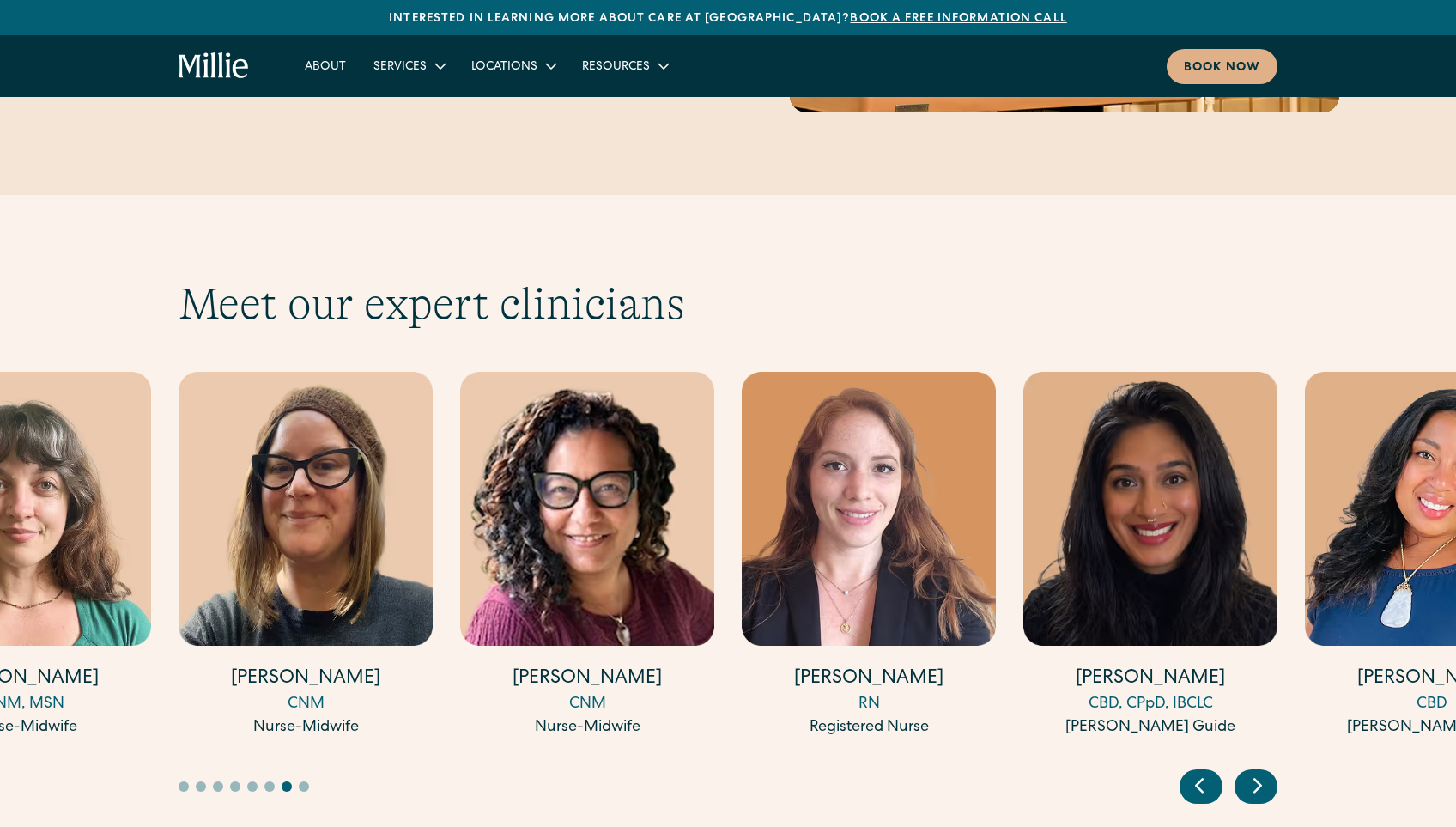
click at [1197, 772] on icon "Previous slide" at bounding box center [1199, 786] width 26 height 27
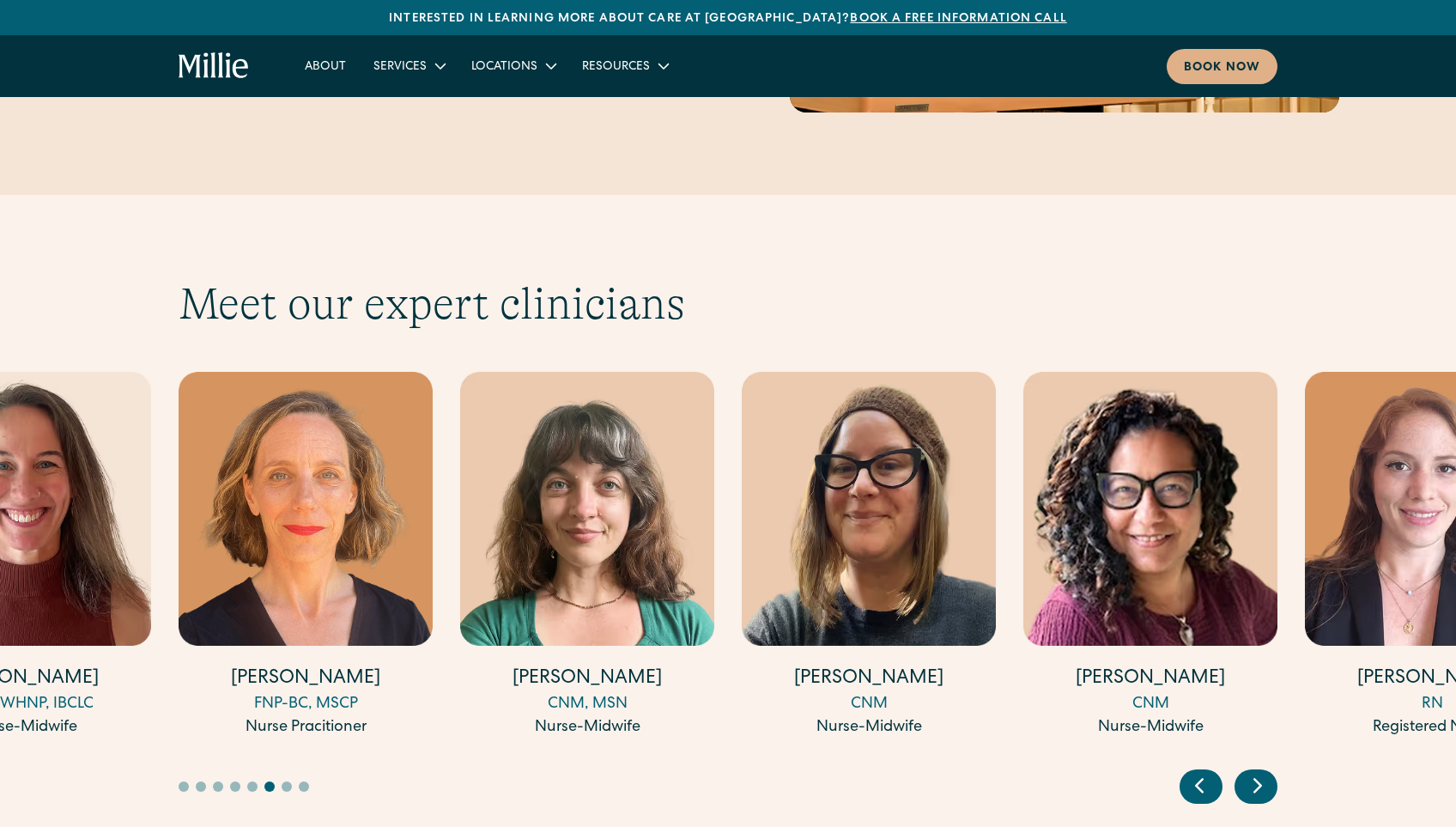
click at [1199, 772] on icon "Previous slide" at bounding box center [1199, 786] width 26 height 27
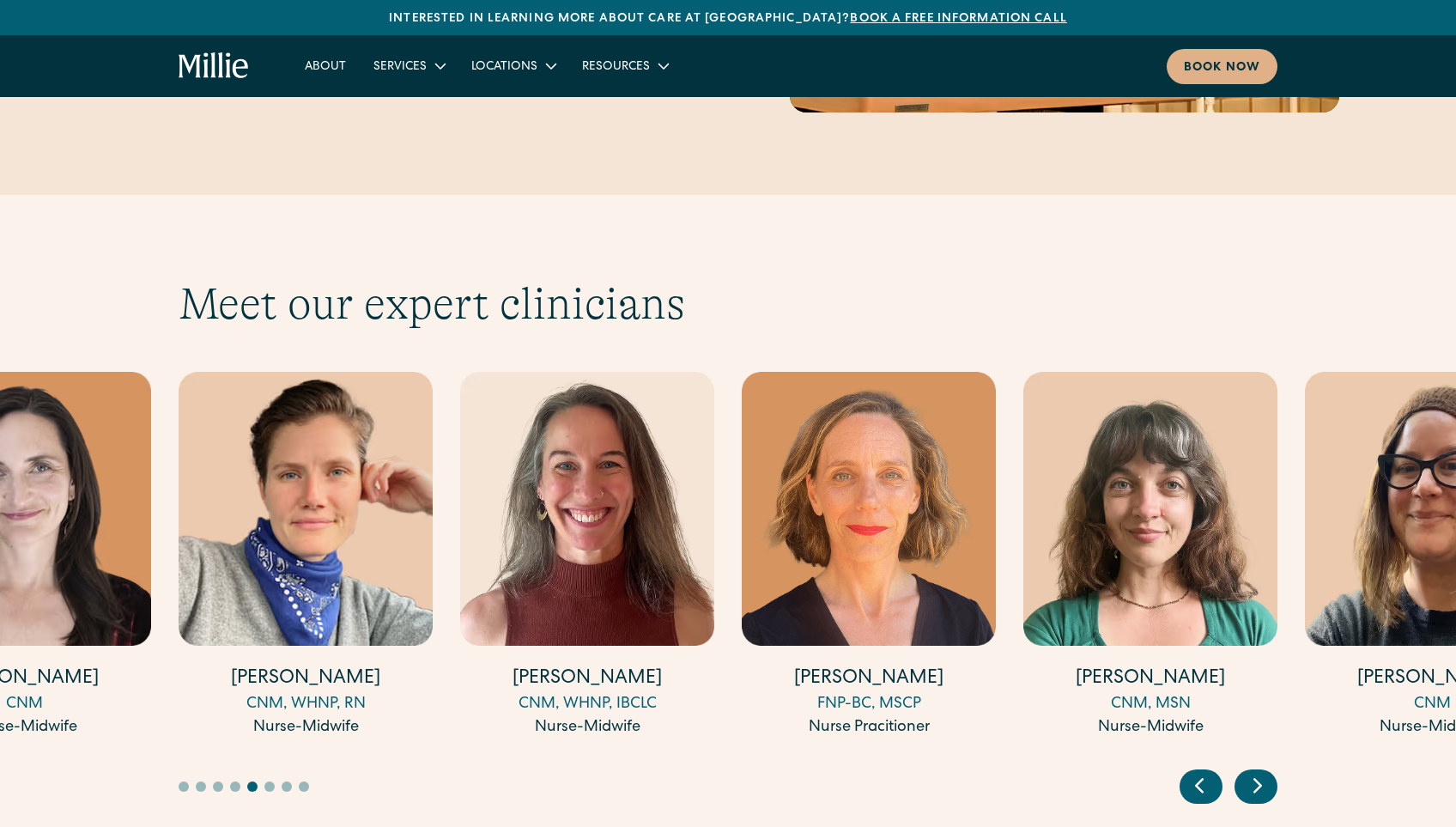
click at [1199, 772] on icon "Previous slide" at bounding box center [1199, 786] width 26 height 27
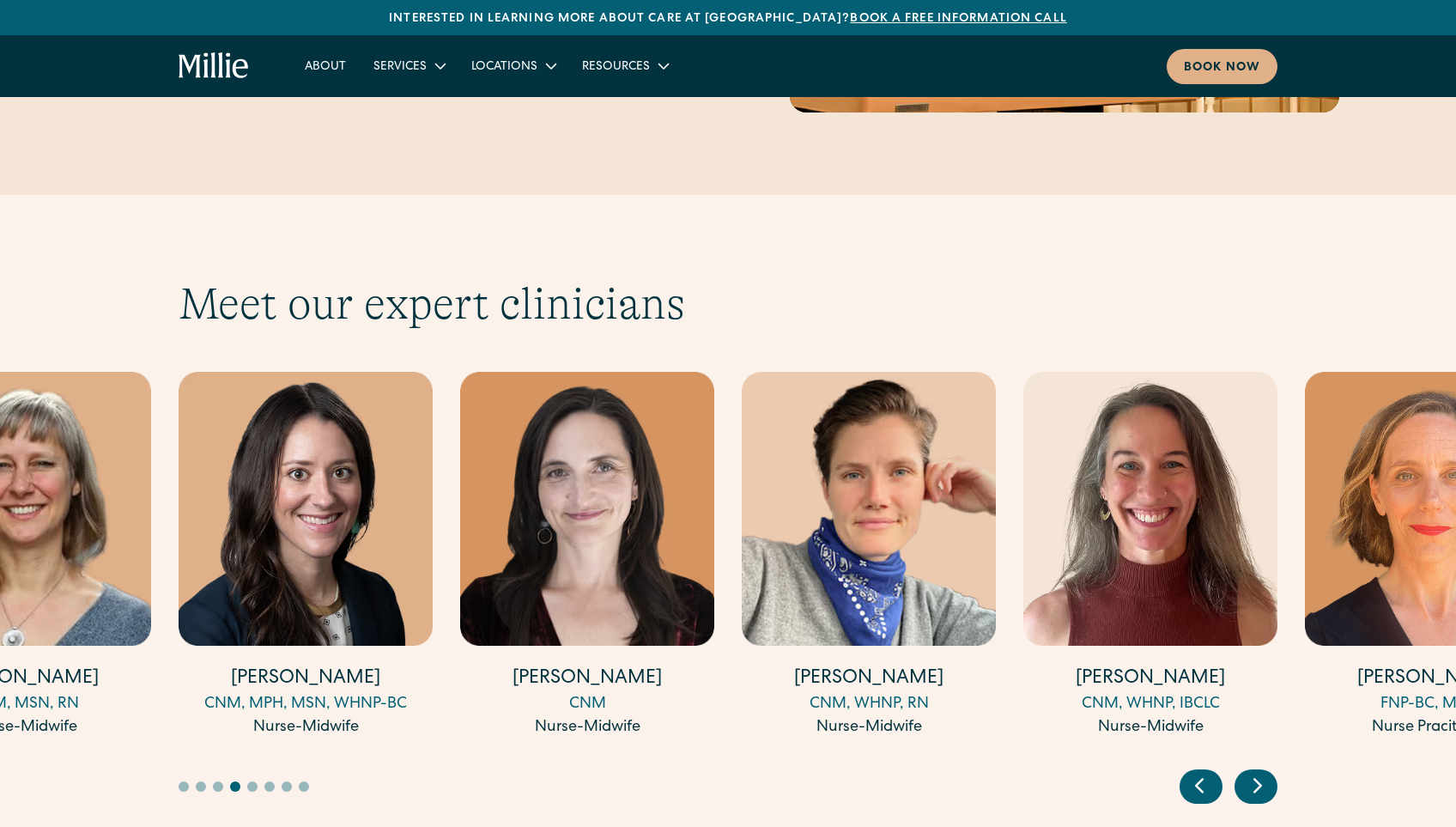
click at [1199, 772] on icon "Previous slide" at bounding box center [1199, 786] width 26 height 27
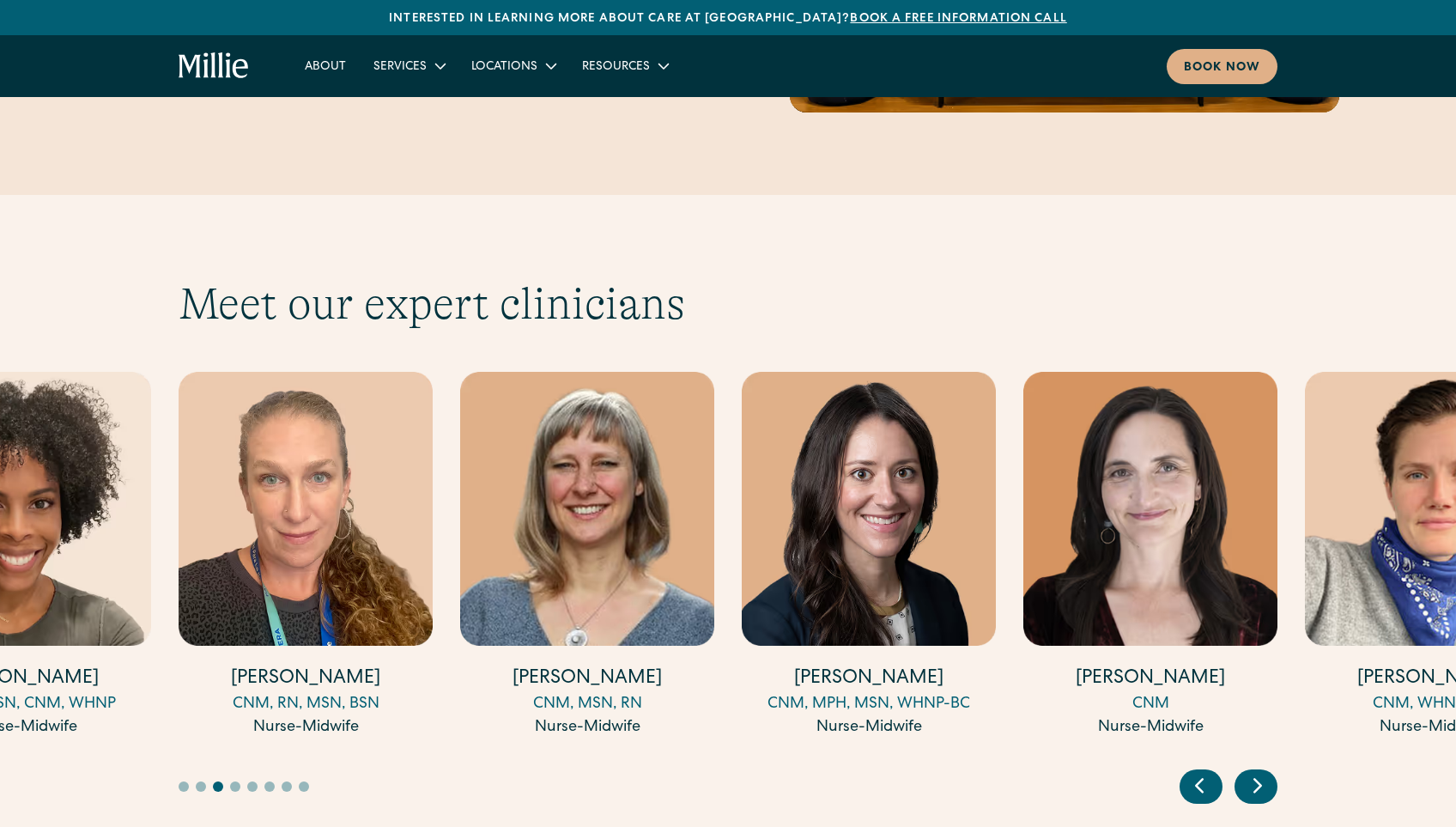
click at [1199, 772] on icon "Previous slide" at bounding box center [1199, 786] width 26 height 27
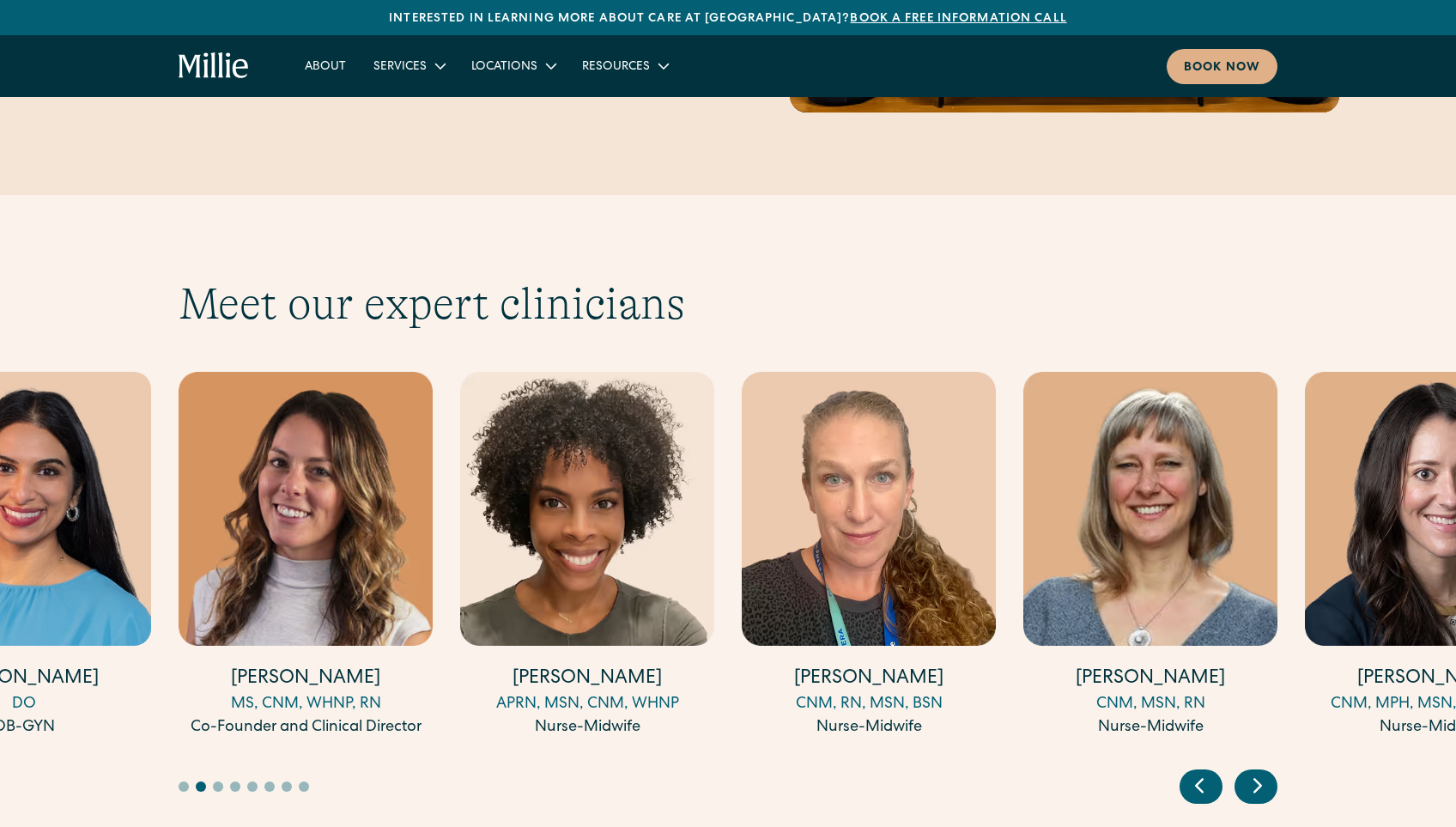
click at [1199, 772] on icon "Previous slide" at bounding box center [1199, 786] width 26 height 27
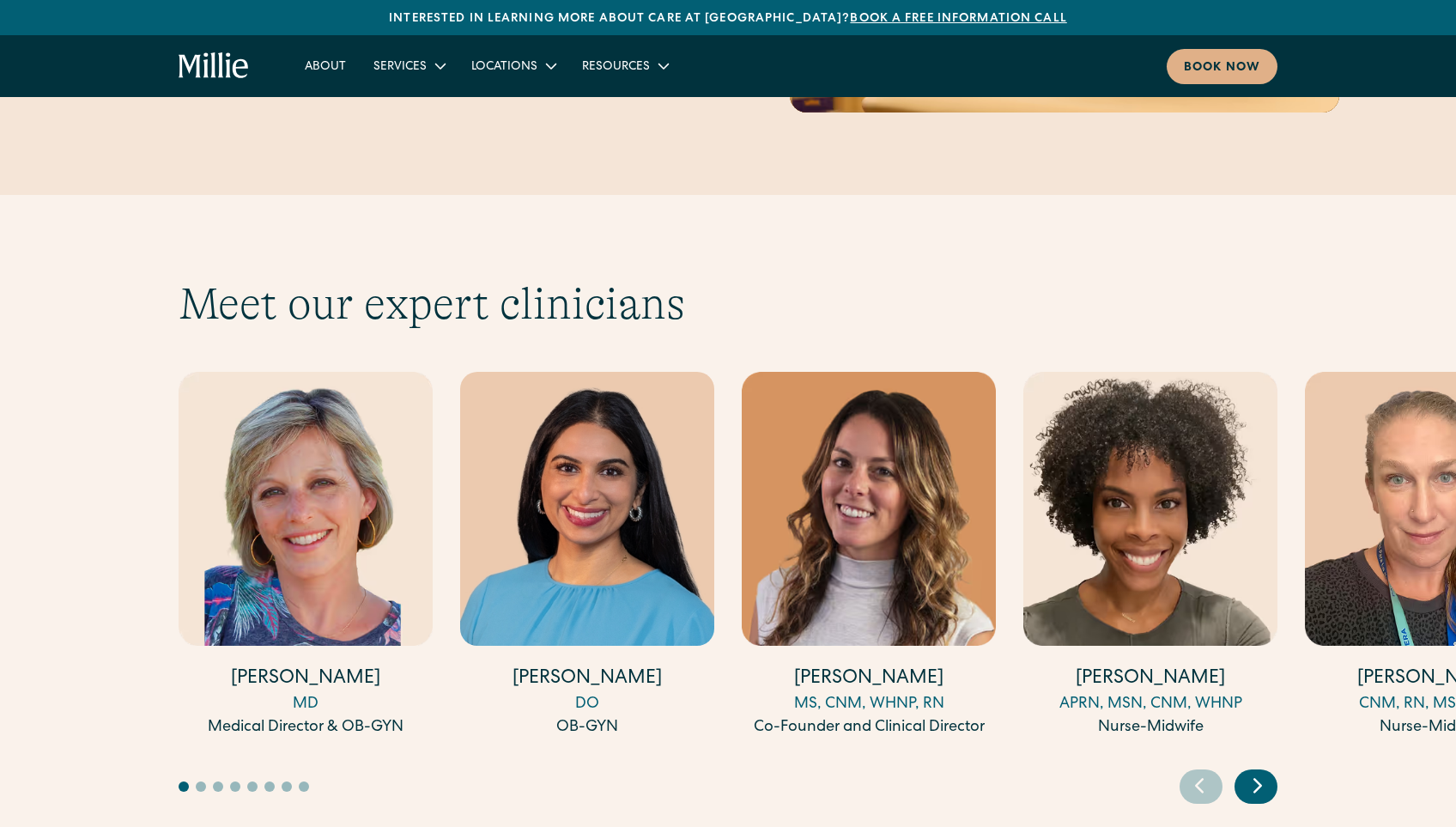
click at [300, 580] on link "[PERSON_NAME] MD Medical Director & OB-GYN" at bounding box center [306, 555] width 254 height 367
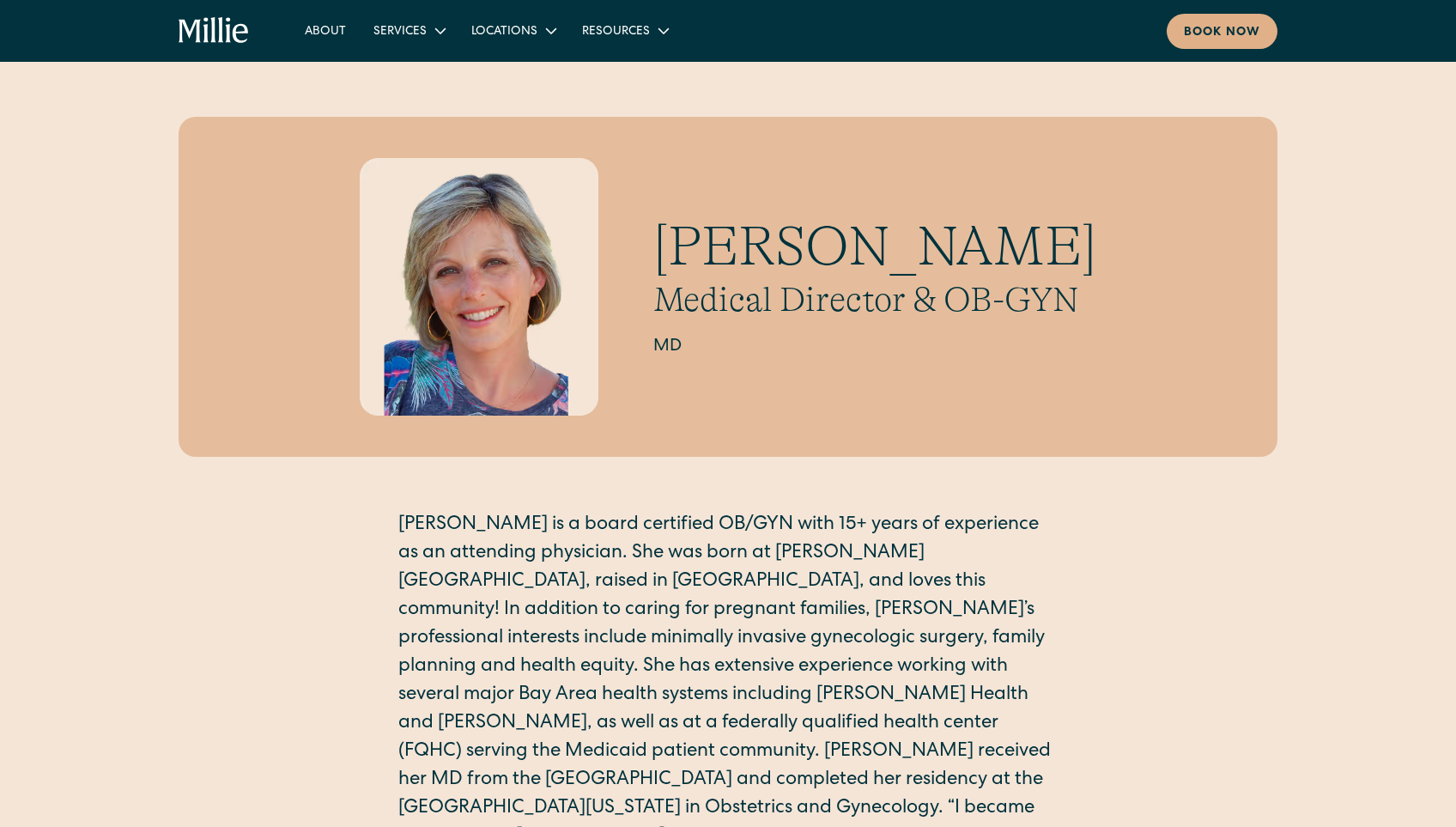
click at [855, 556] on p "Amy is a board certified OB/GYN with 15+ years of experience as an attending ph…" at bounding box center [728, 711] width 660 height 397
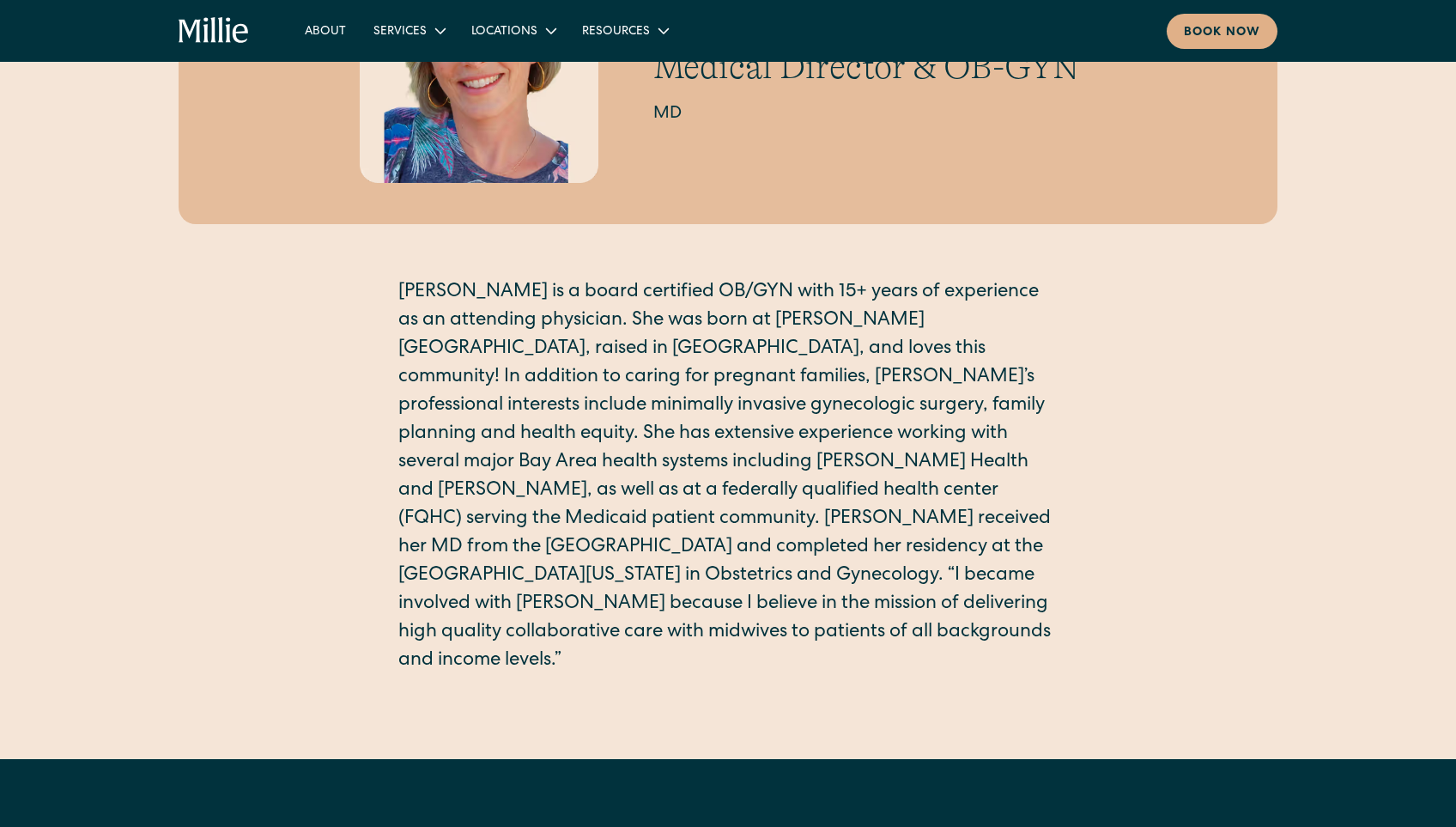
scroll to position [257, 0]
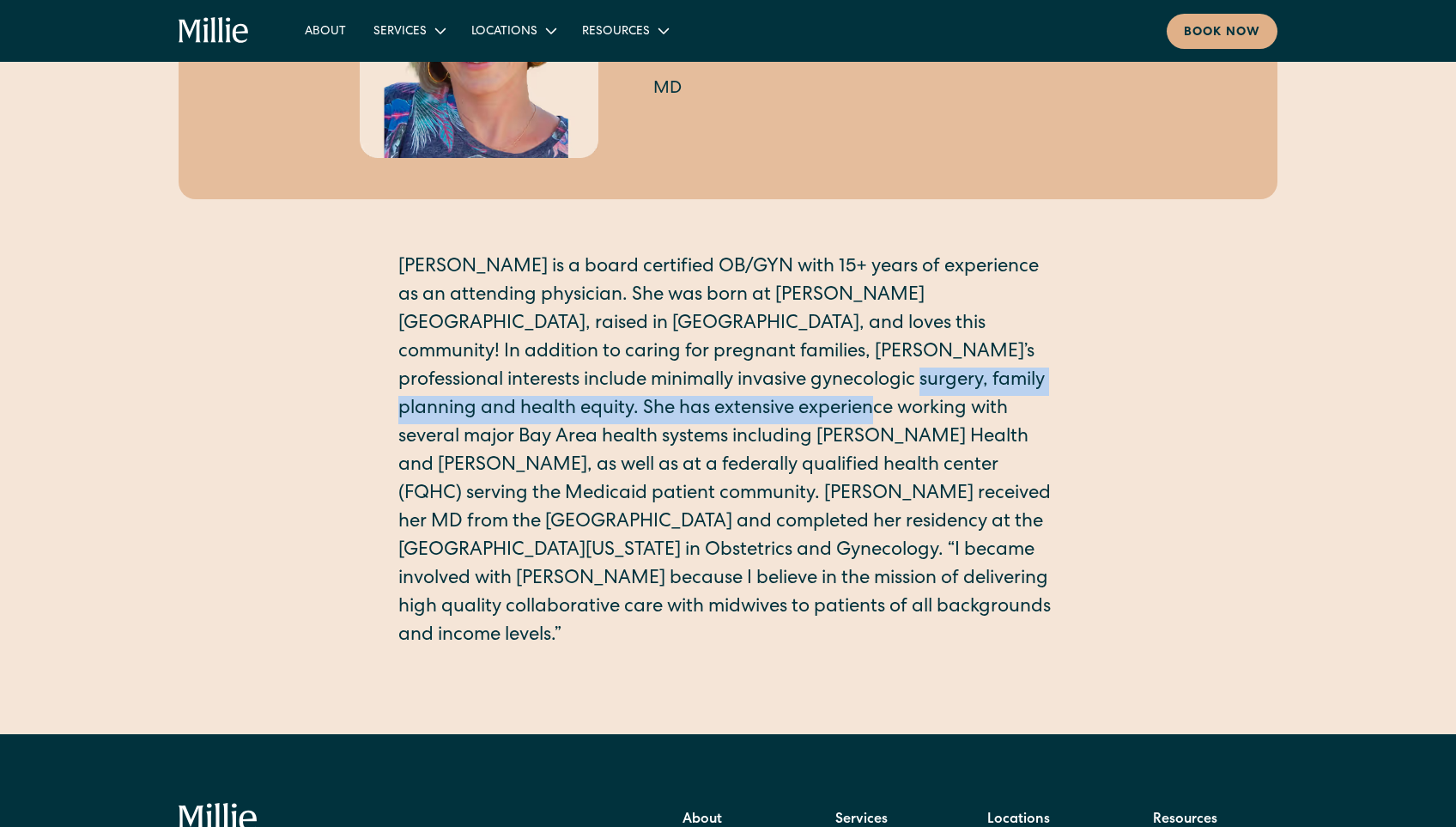
drag, startPoint x: 620, startPoint y: 392, endPoint x: 619, endPoint y: 424, distance: 32.0
click at [619, 424] on p "Amy is a board certified OB/GYN with 15+ years of experience as an attending ph…" at bounding box center [728, 452] width 660 height 397
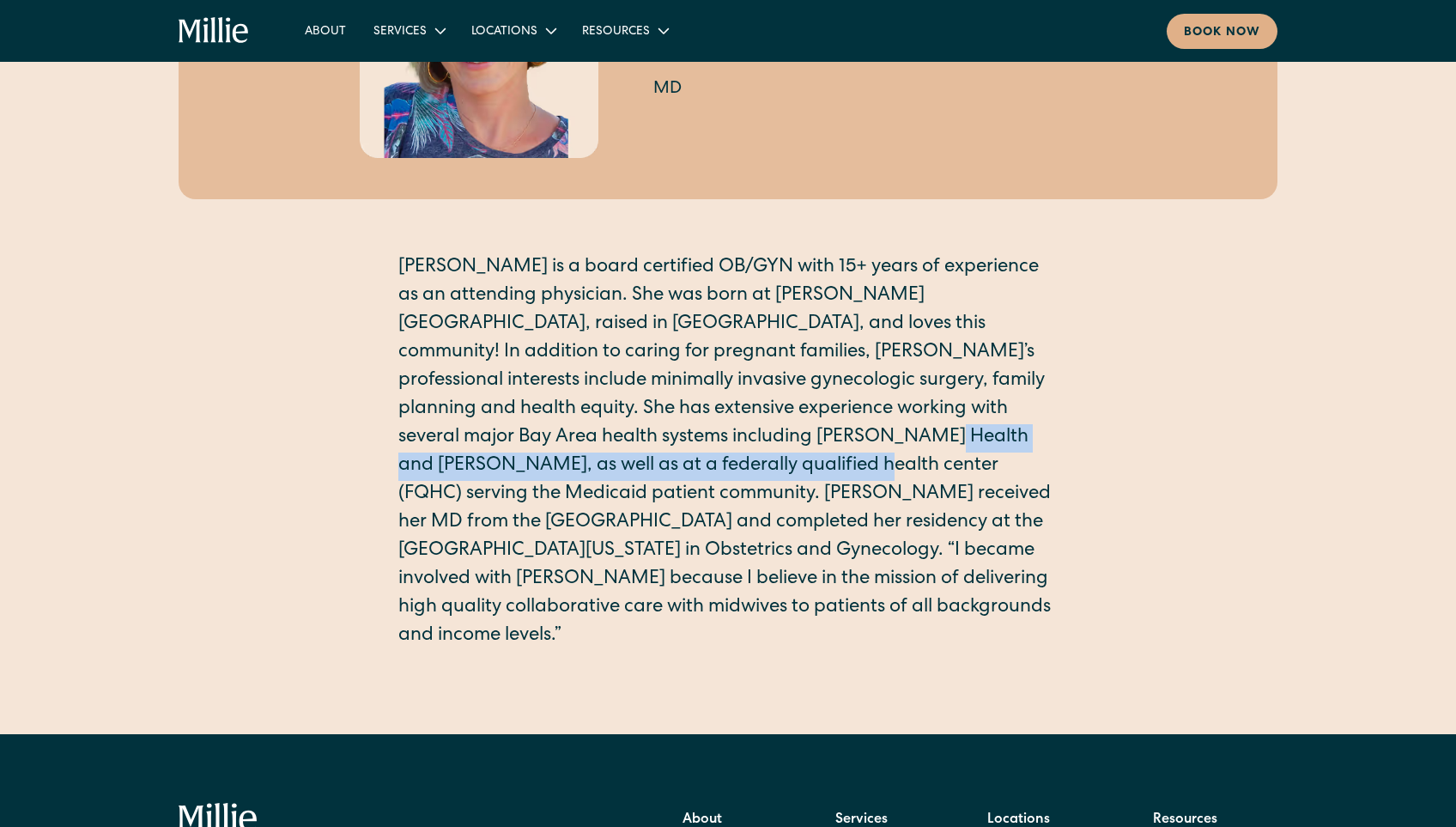
drag, startPoint x: 619, startPoint y: 439, endPoint x: 618, endPoint y: 457, distance: 18.0
click at [618, 457] on p "Amy is a board certified OB/GYN with 15+ years of experience as an attending ph…" at bounding box center [728, 452] width 660 height 397
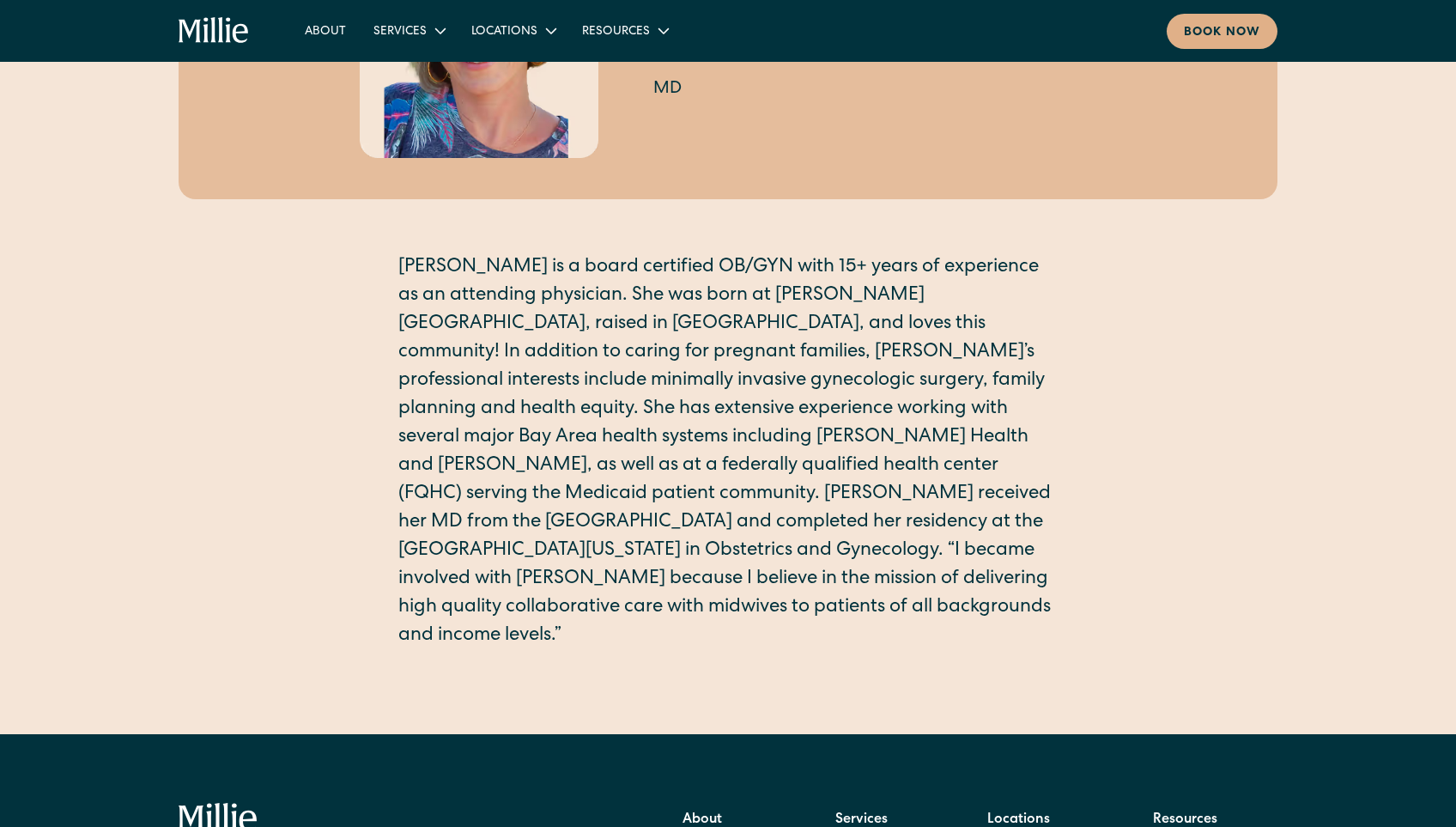
click at [1101, 395] on div "Amy Kane Medical Director & OB-GYN MD Amy is a board certified OB/GYN with 15+ …" at bounding box center [728, 269] width 1099 height 821
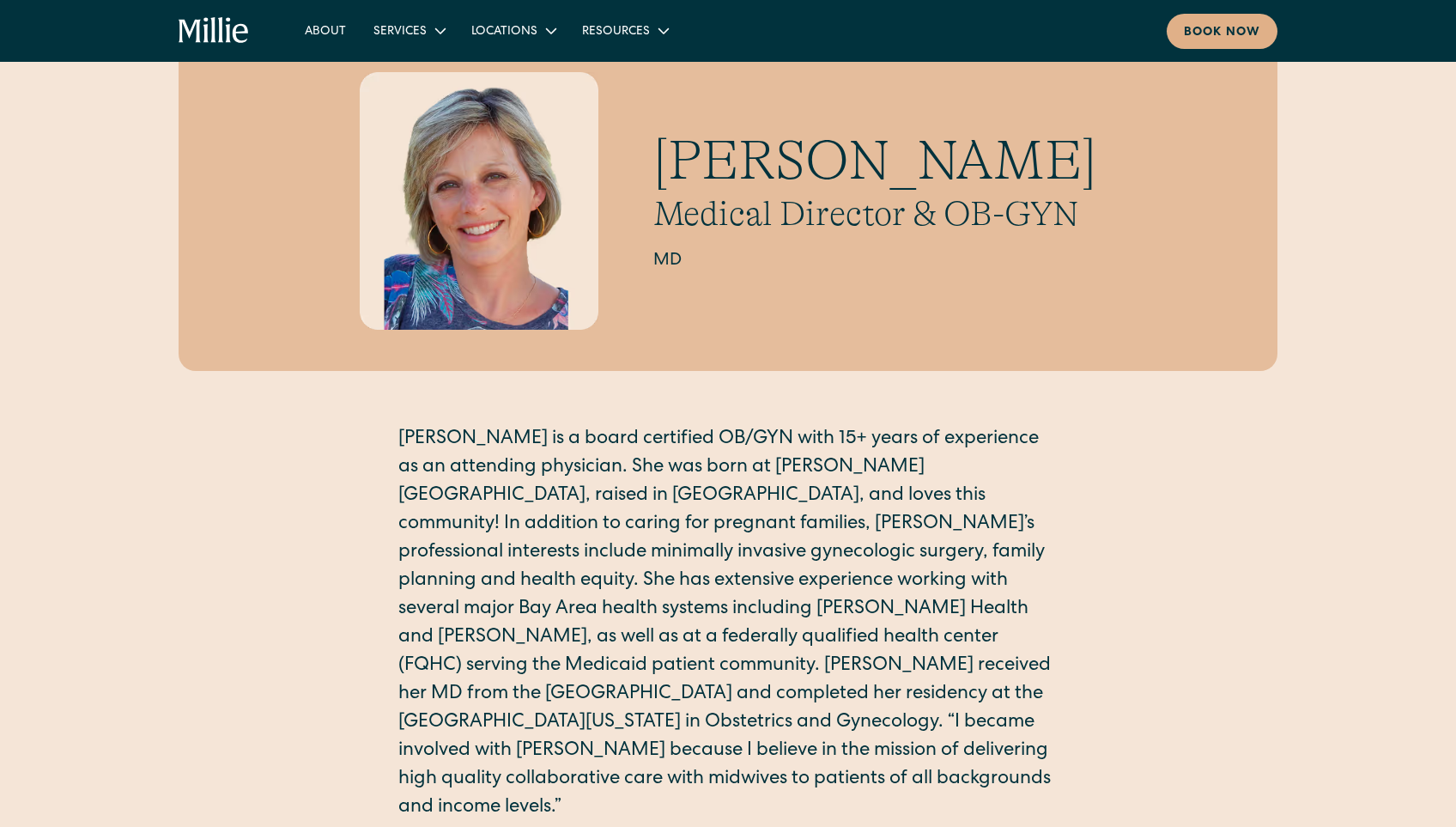
scroll to position [0, 0]
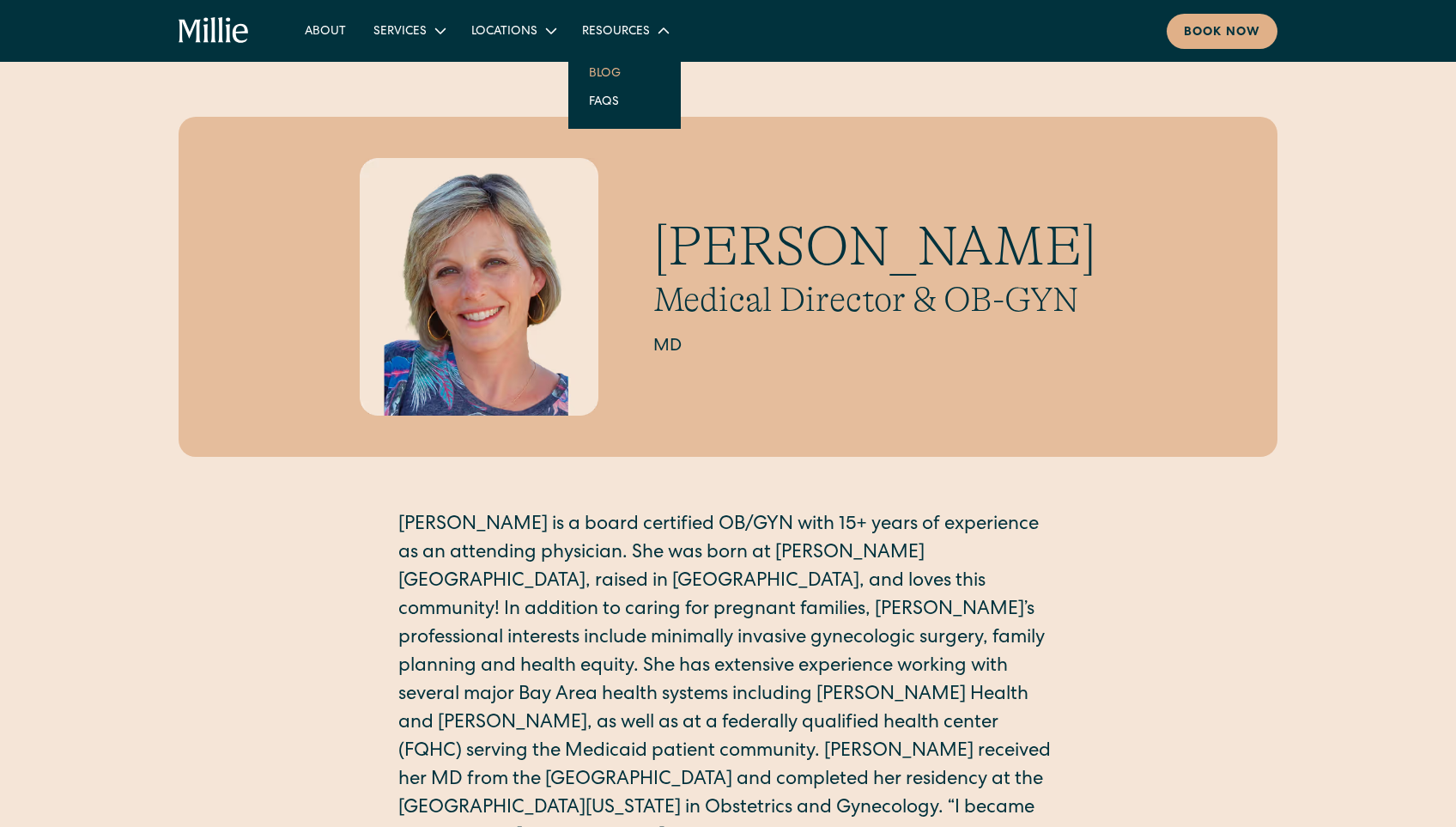
click at [590, 77] on link "Blog" at bounding box center [605, 72] width 59 height 29
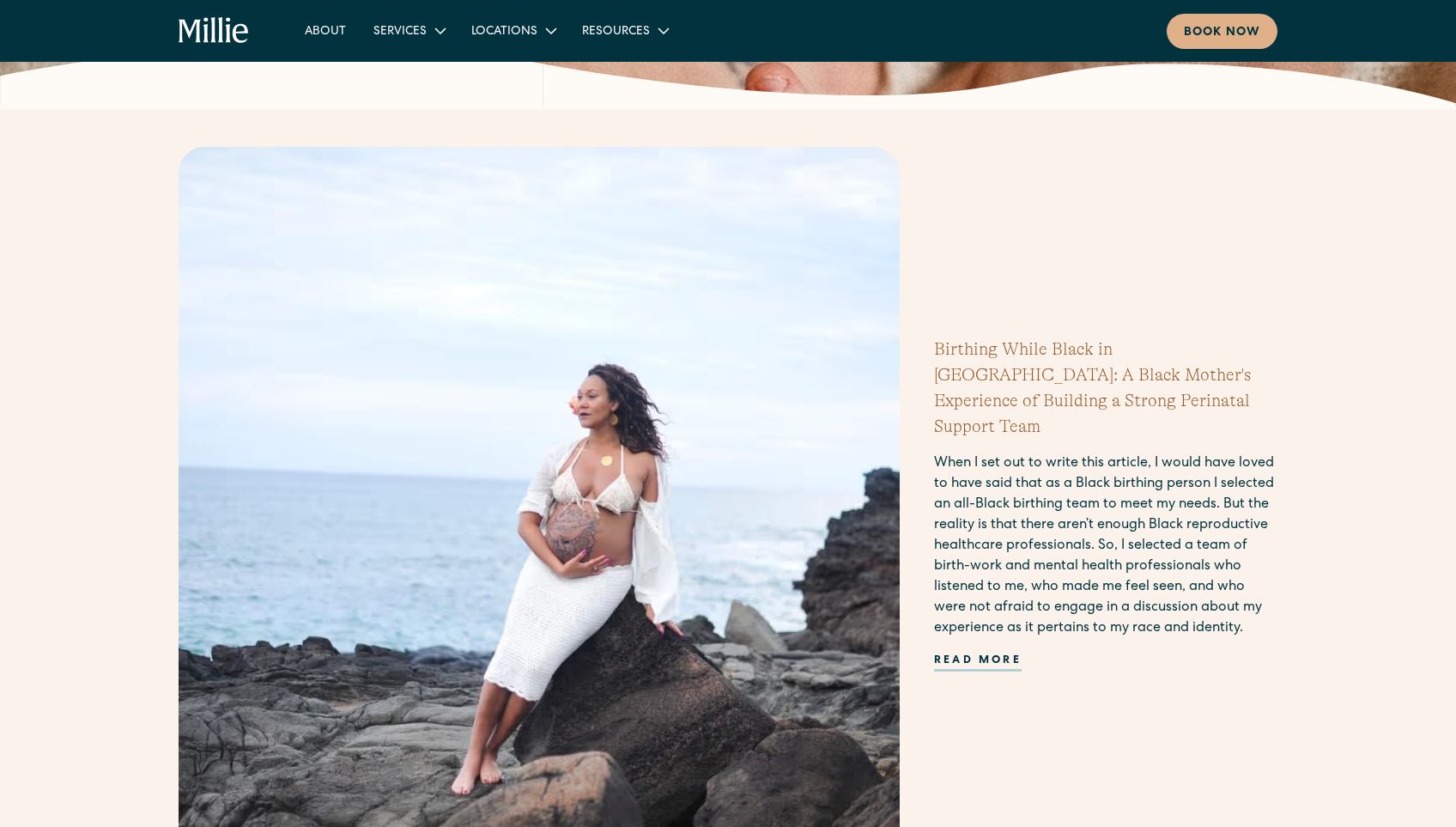
scroll to position [343, 0]
